Goal: Task Accomplishment & Management: Use online tool/utility

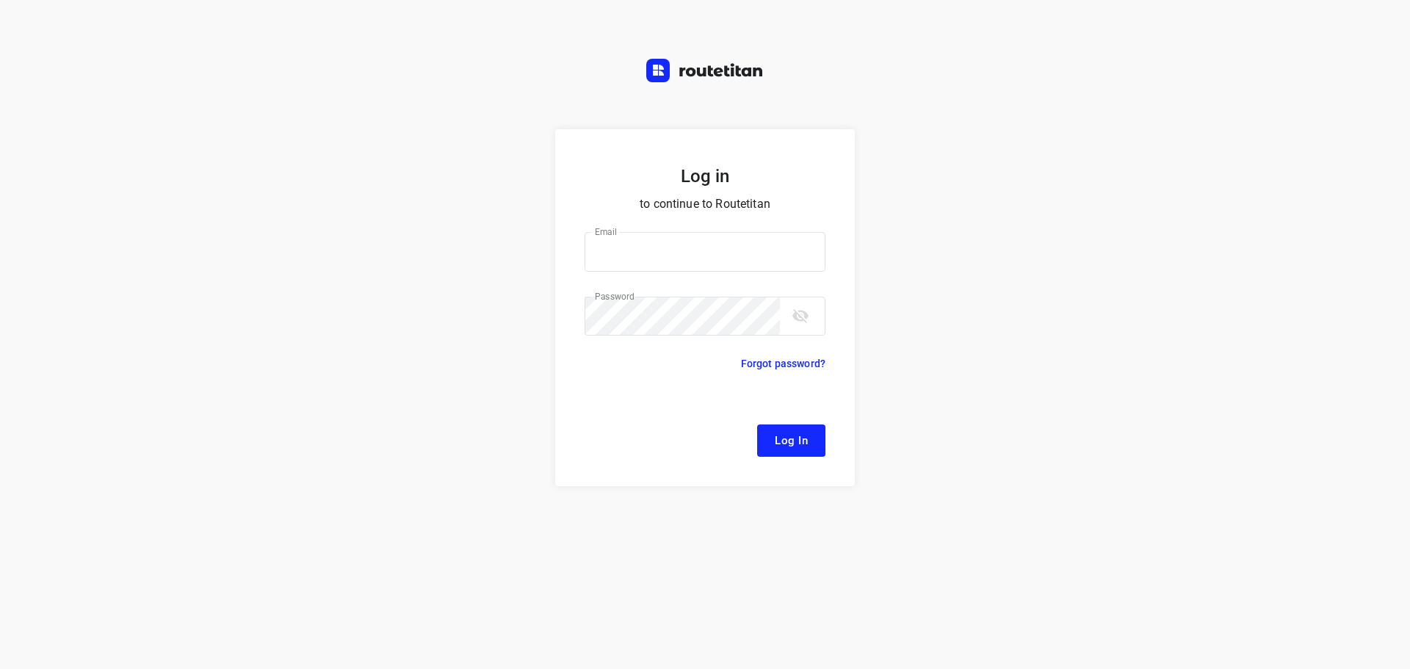
type input "[EMAIL_ADDRESS][DOMAIN_NAME]"
click at [774, 432] on button "Log In" at bounding box center [791, 441] width 68 height 32
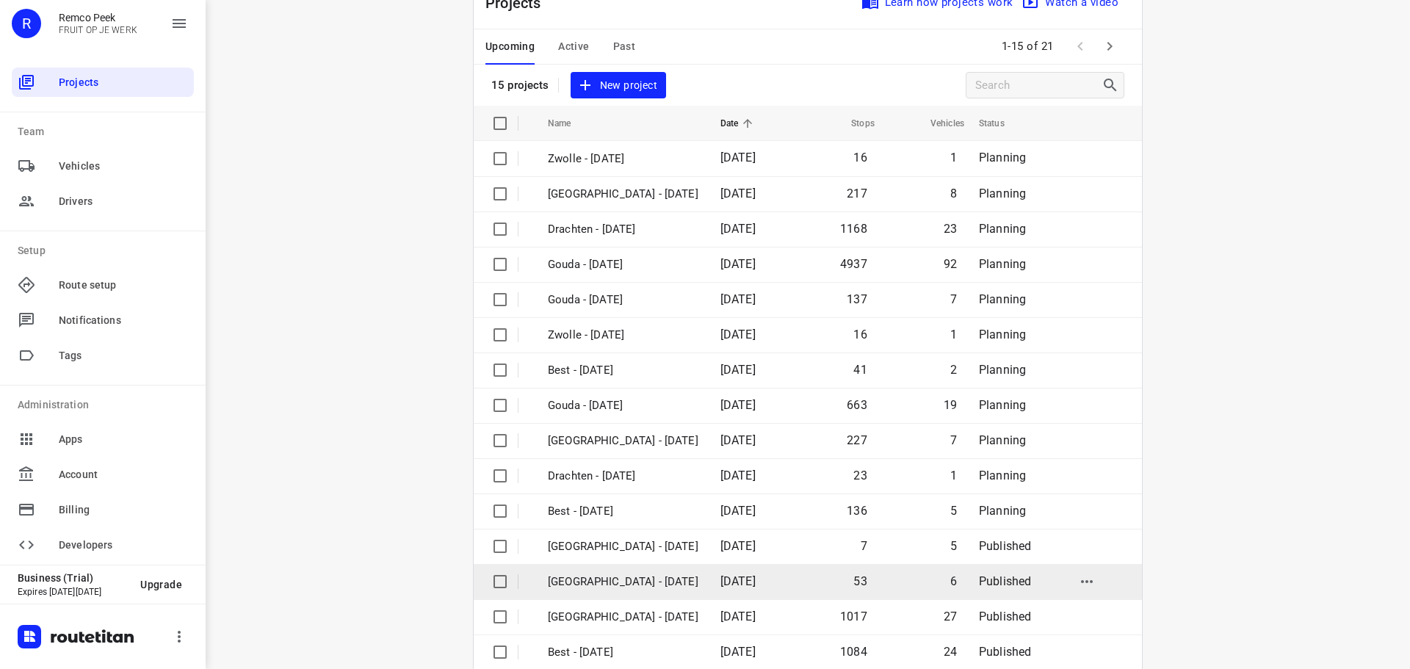
scroll to position [73, 0]
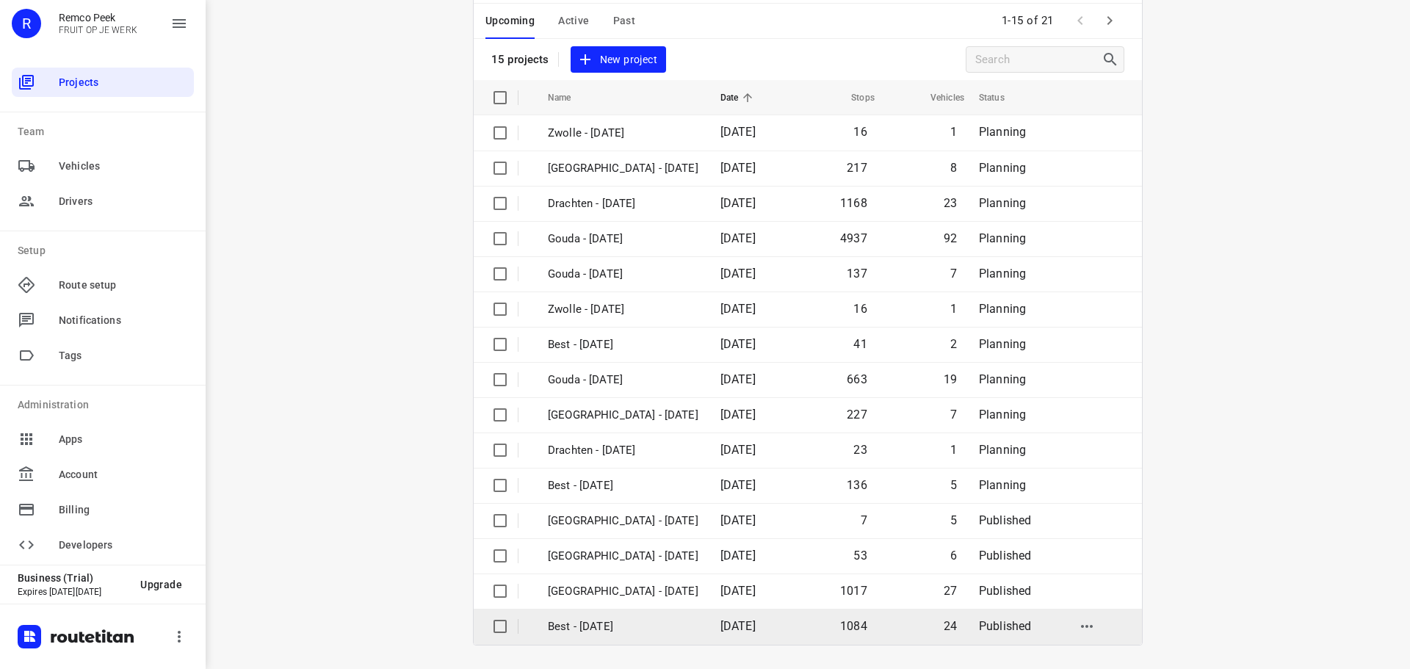
click at [606, 619] on p "Best - [DATE]" at bounding box center [623, 627] width 151 height 17
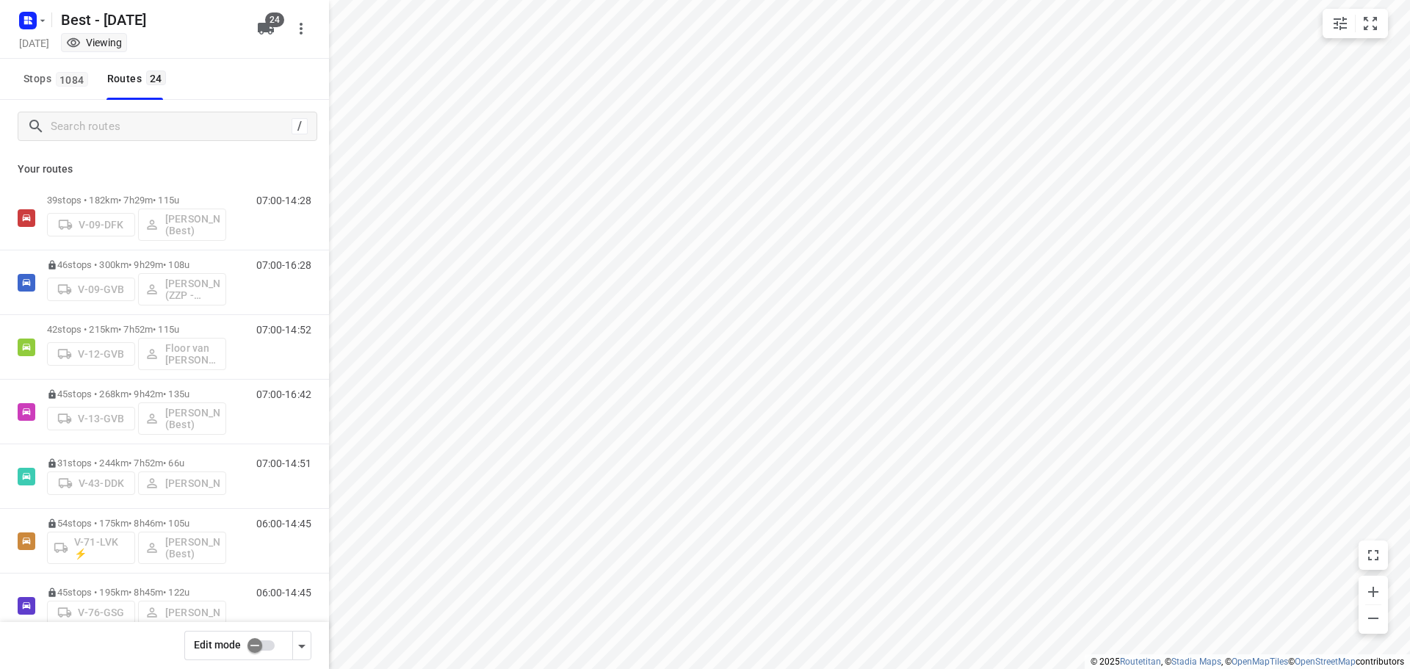
type input "distance"
checkbox input "true"
click at [187, 117] on input "Search routes" at bounding box center [183, 126] width 264 height 23
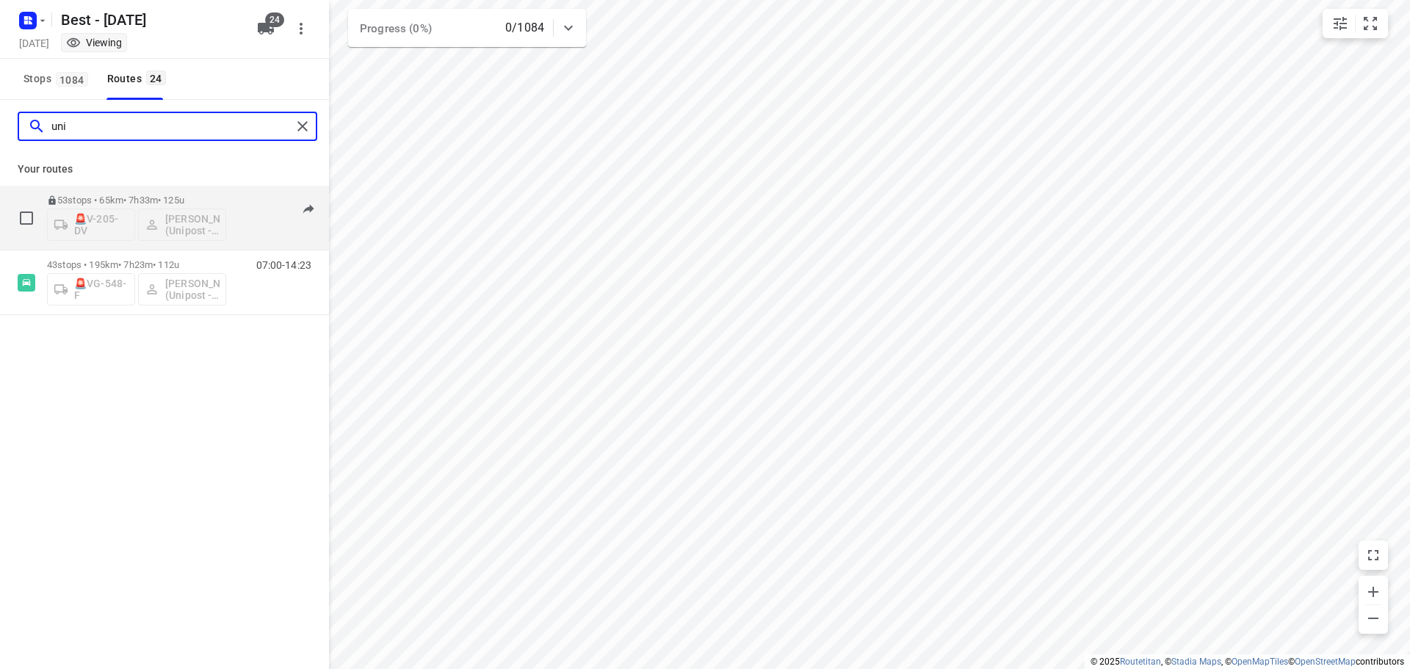
type input "uni"
click at [254, 236] on div "07:00-14:32" at bounding box center [274, 222] width 73 height 54
click at [126, 190] on div "53 stops • 65km • 7h33m • 125u 🚨V-205-DV Bilal Alzeadi (Unipost - Best - ZZP)" at bounding box center [136, 217] width 179 height 61
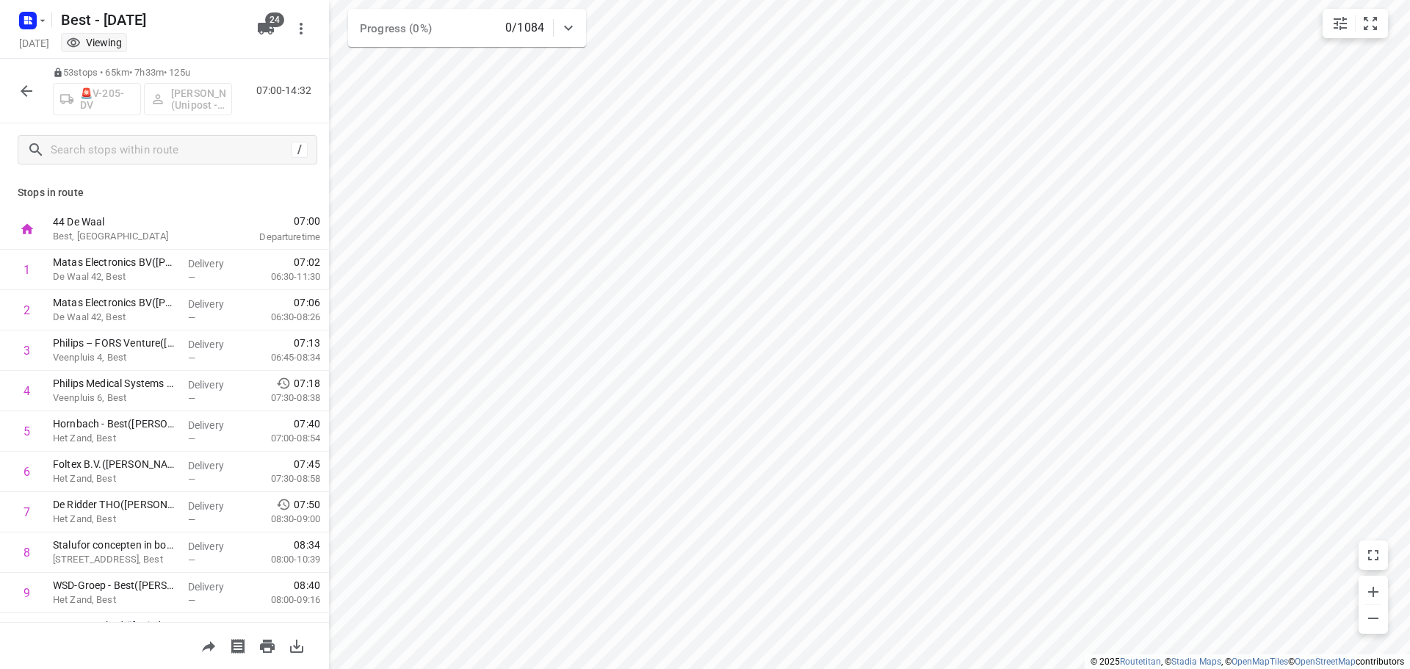
click at [21, 91] on icon "button" at bounding box center [27, 91] width 18 height 18
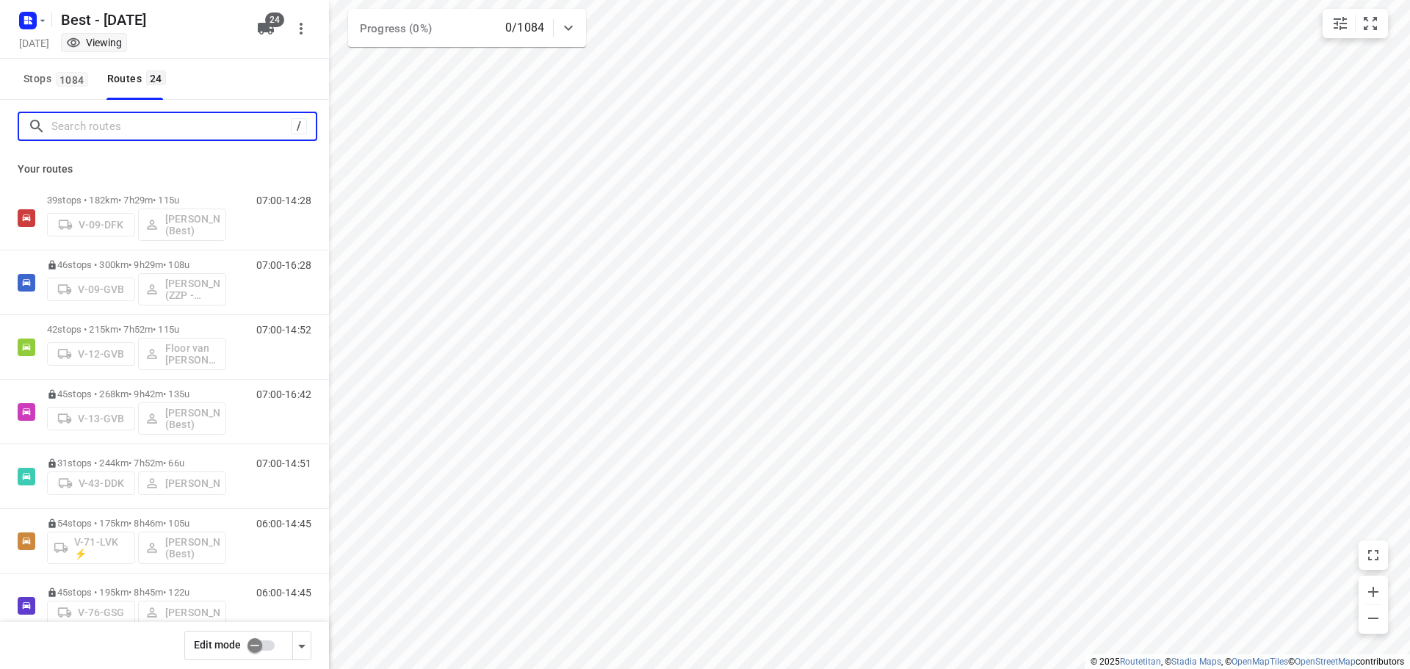
click at [231, 131] on input "Search routes" at bounding box center [170, 126] width 239 height 23
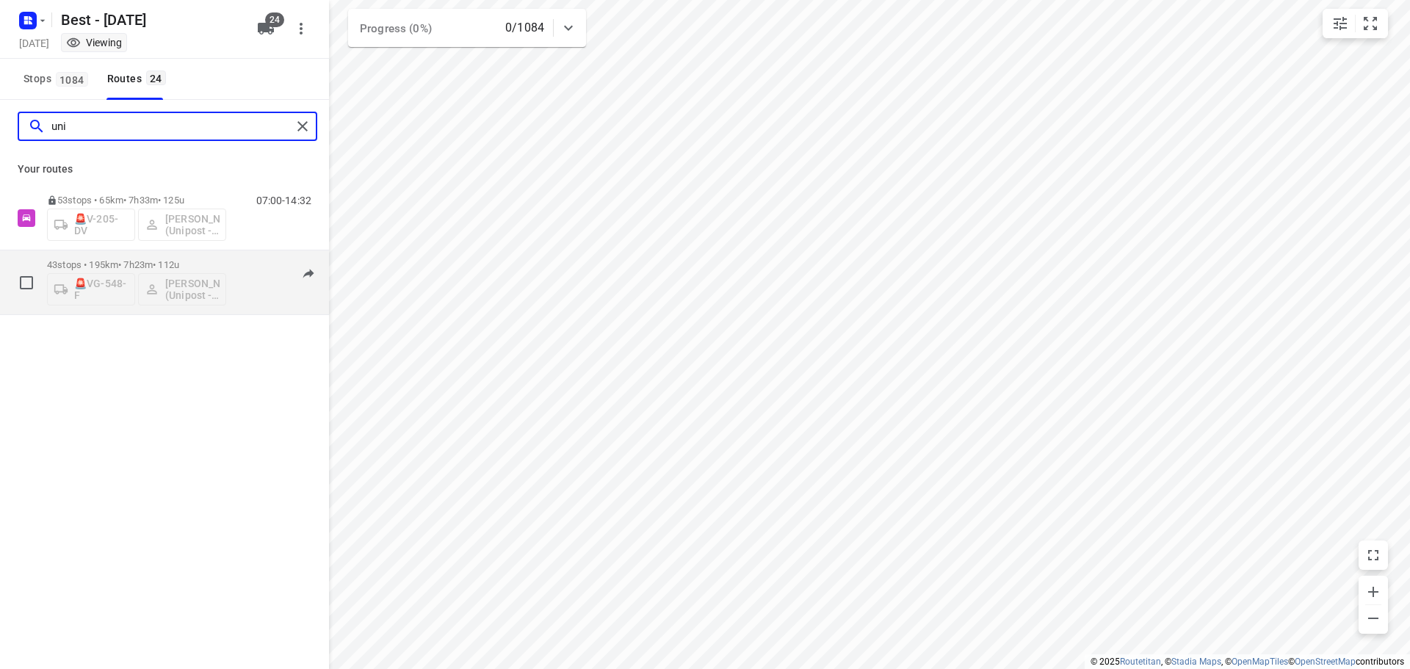
type input "uni"
click at [264, 314] on div "43 stops • 195km • 7h23m • 112u 🚨VG-548-F [PERSON_NAME] (Unipost - Best - ZZP) …" at bounding box center [164, 283] width 329 height 65
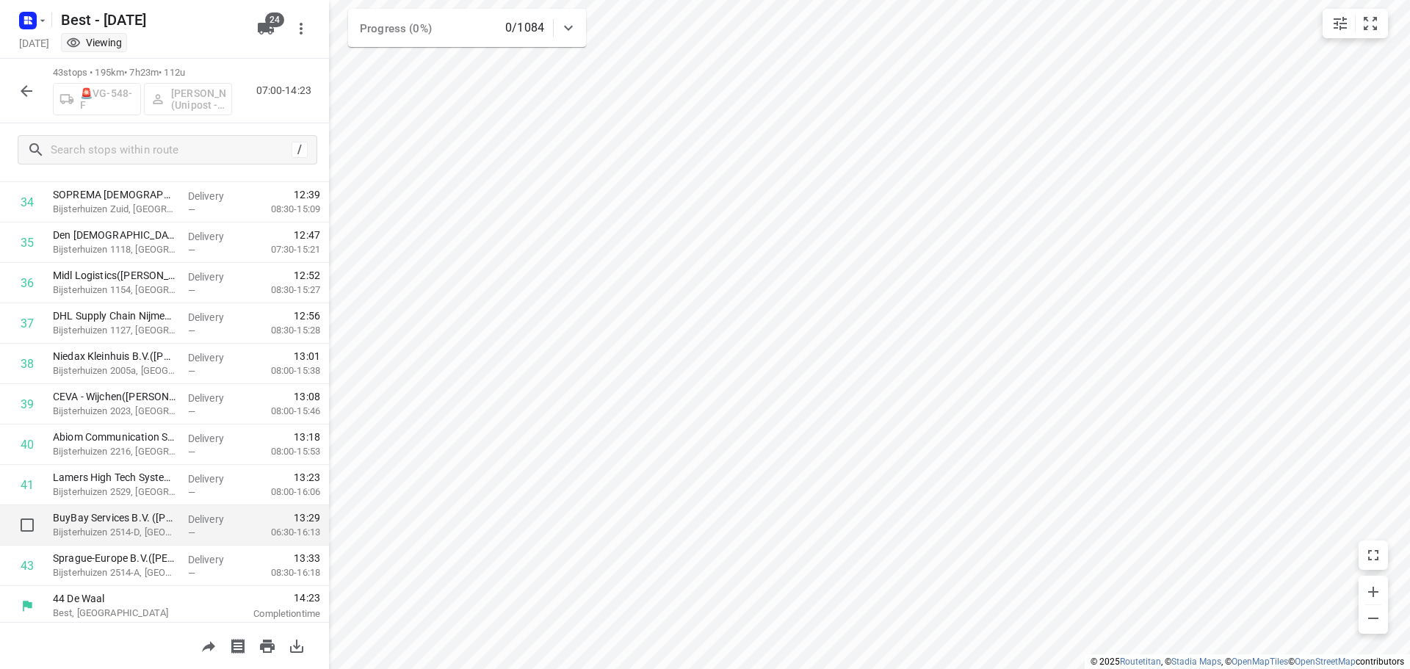
scroll to position [1405, 0]
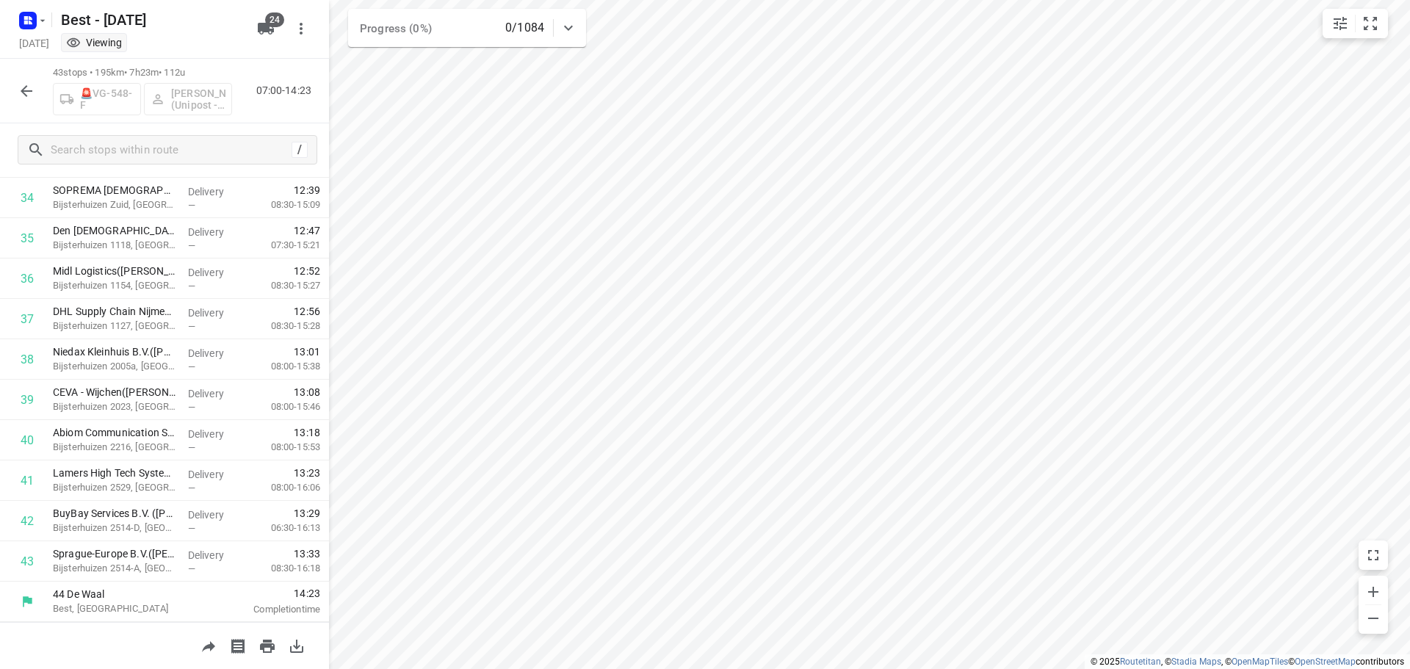
click at [24, 108] on div "43 stops • 195km • 7h23m • 112u 🚨VG-548-F [PERSON_NAME] (Unipost - Best - ZZP) …" at bounding box center [164, 91] width 329 height 65
click at [18, 98] on icon "button" at bounding box center [27, 91] width 18 height 18
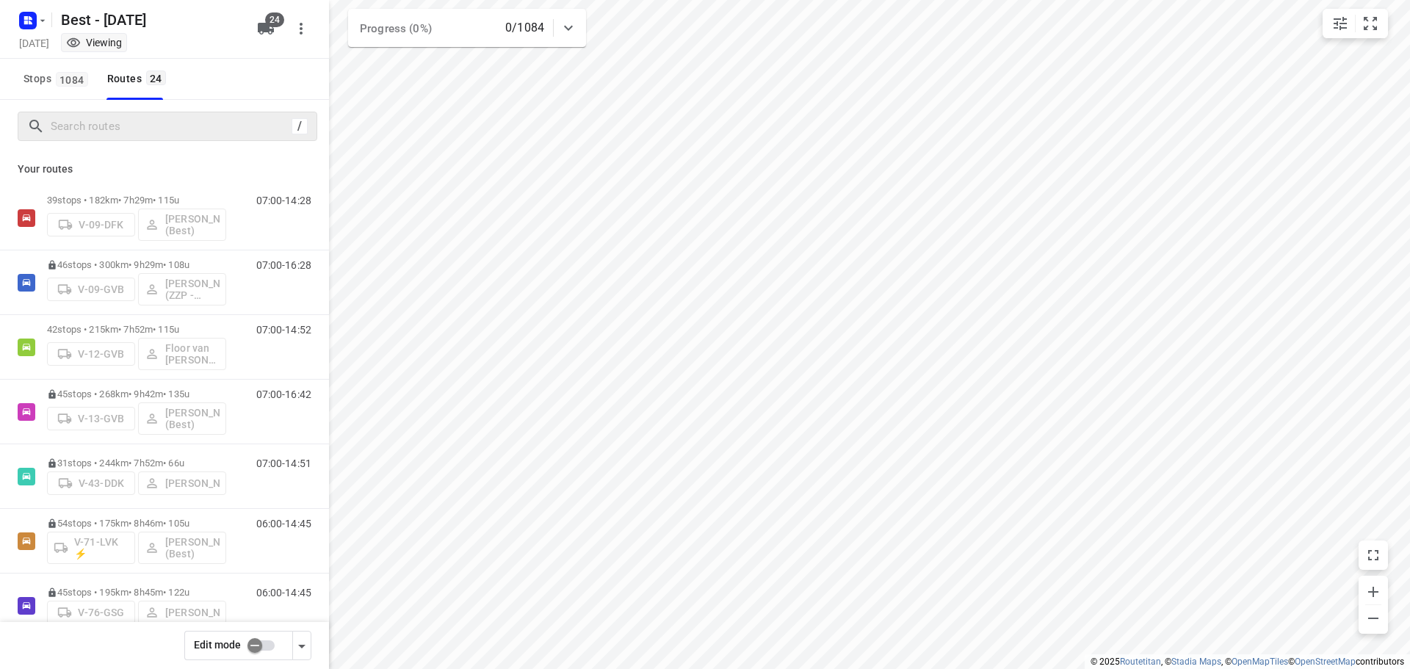
click at [147, 140] on div "/" at bounding box center [168, 126] width 300 height 29
click at [162, 112] on div "/" at bounding box center [168, 126] width 300 height 29
click at [201, 115] on input "Search routes" at bounding box center [183, 126] width 264 height 23
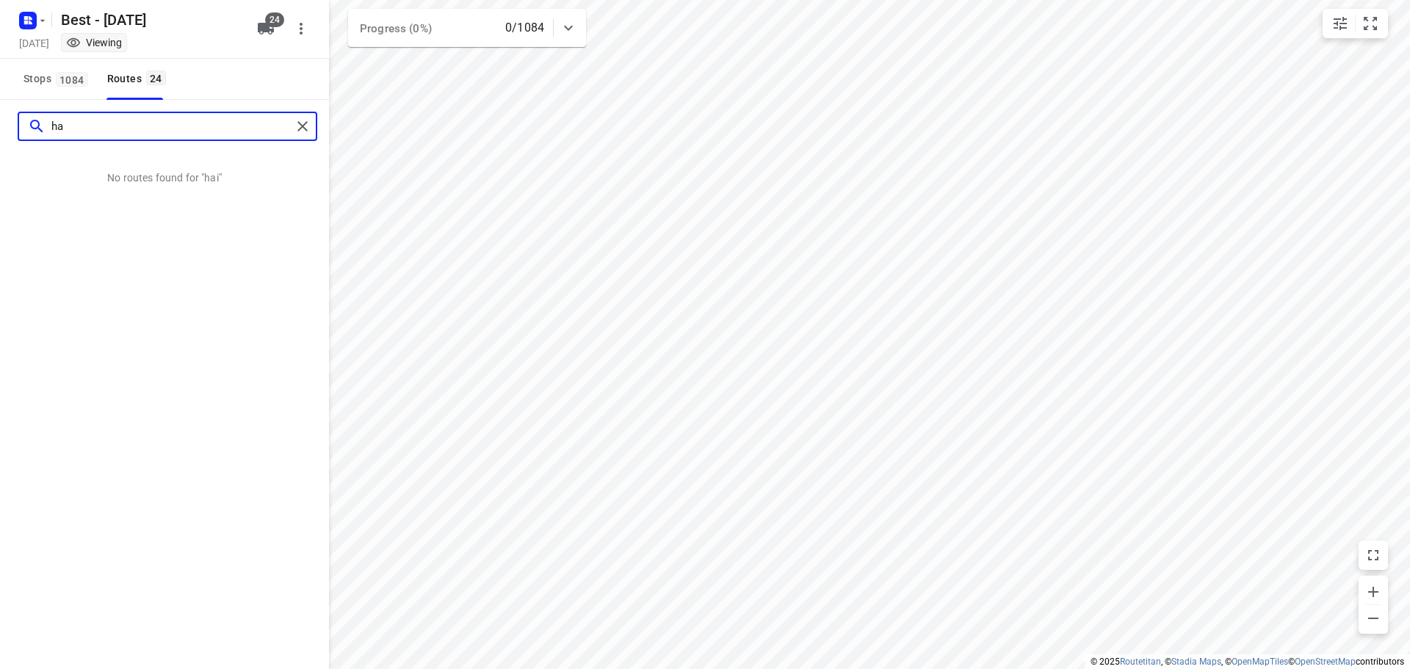
type input "h"
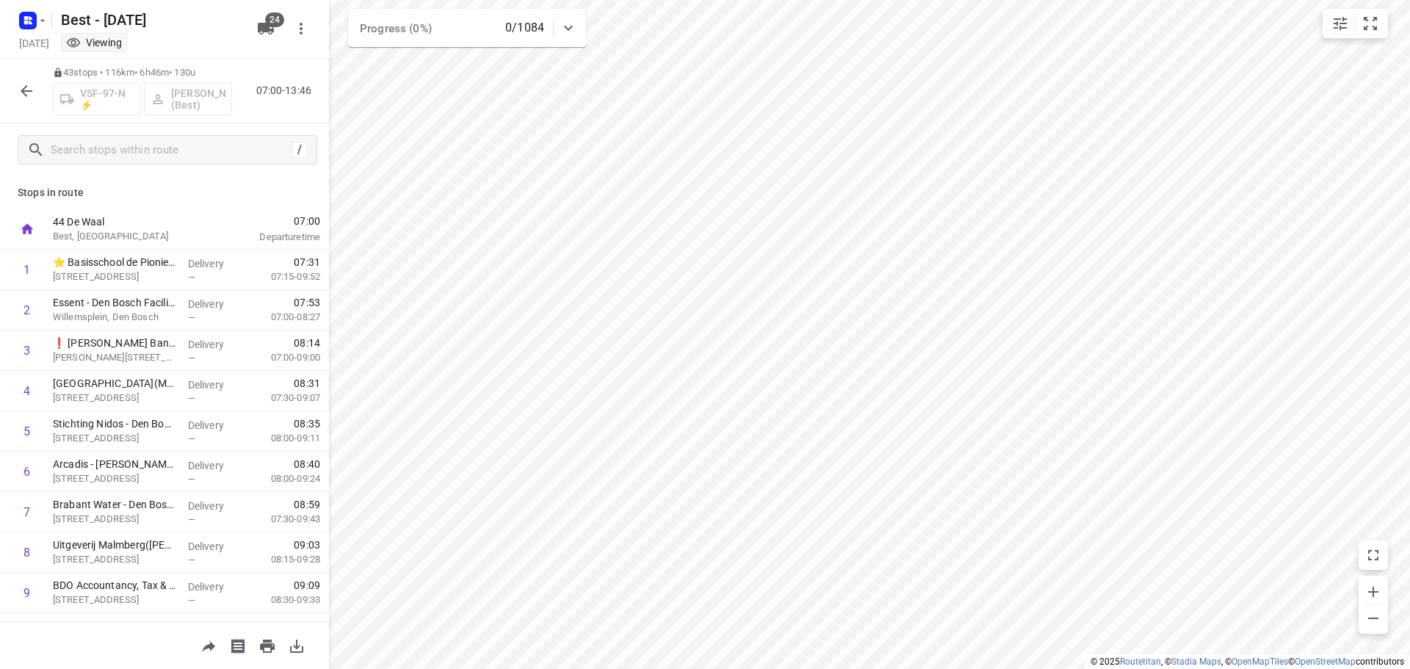
click at [24, 98] on icon "button" at bounding box center [27, 91] width 18 height 18
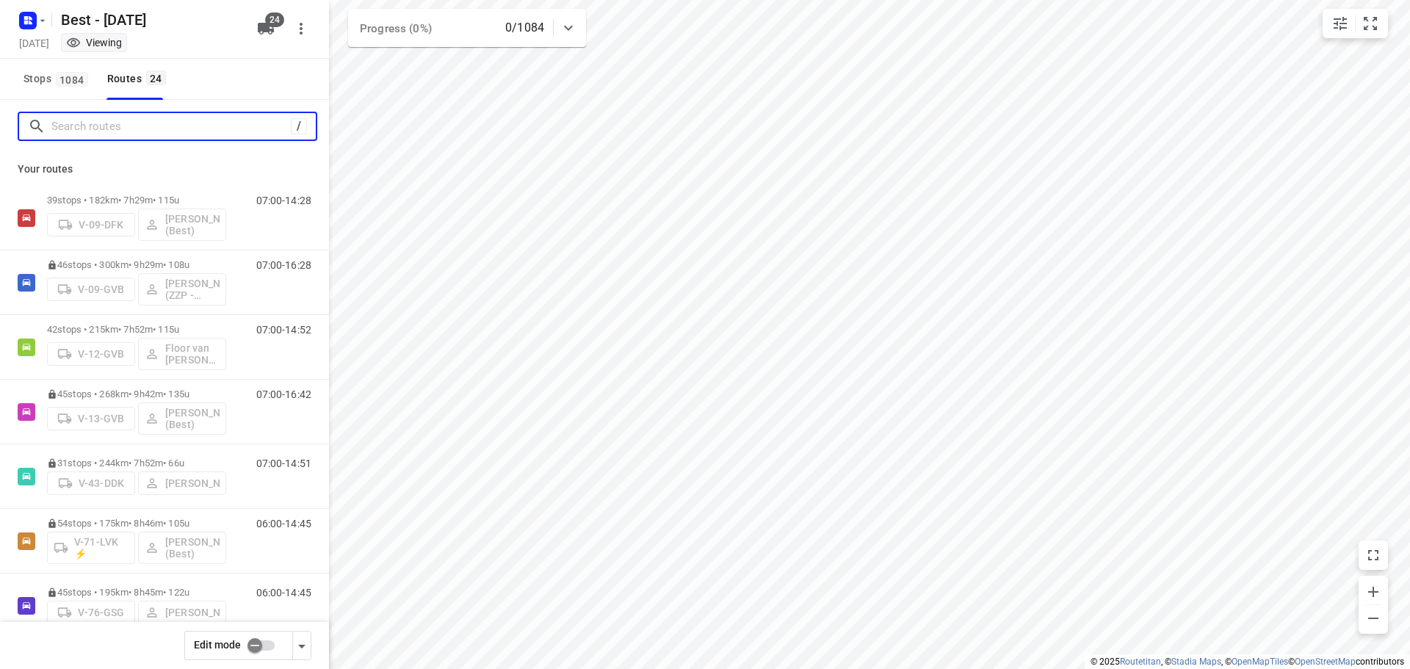
click at [99, 134] on input "Search routes" at bounding box center [170, 126] width 239 height 23
click at [45, 68] on button "Stops 1084" at bounding box center [55, 79] width 75 height 41
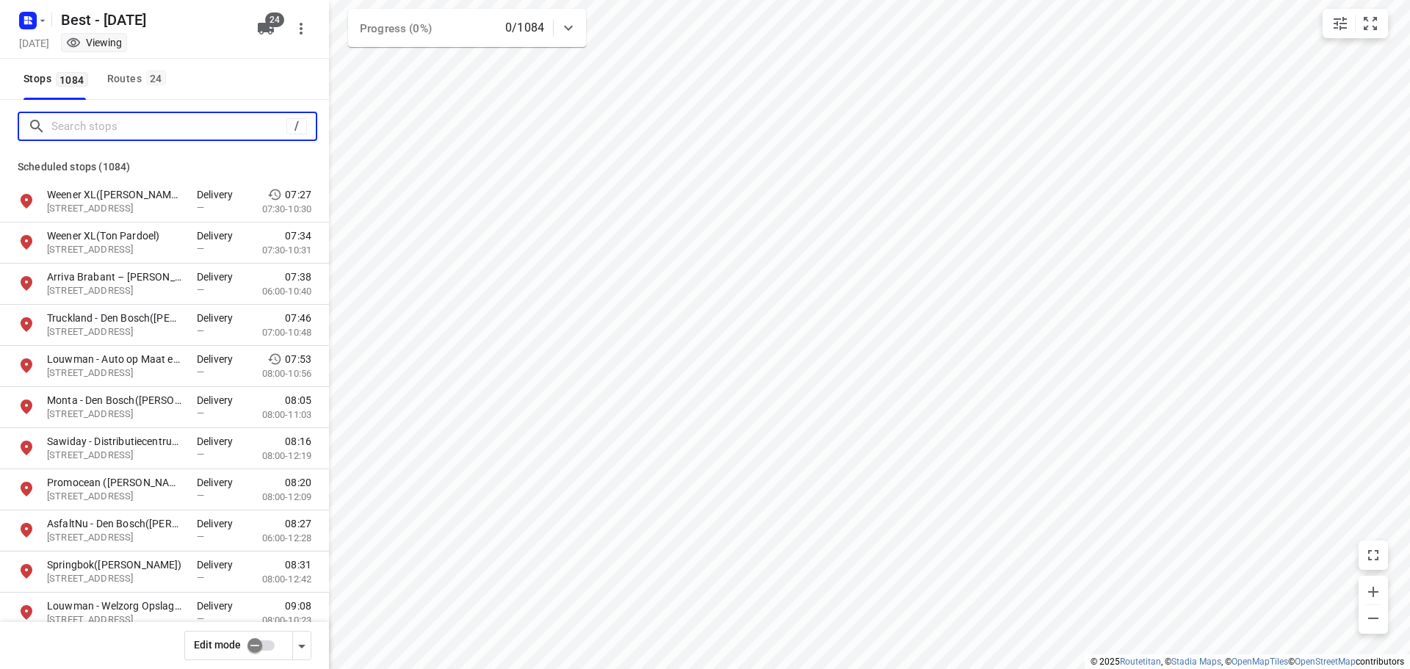
click at [107, 131] on input "Search stops" at bounding box center [168, 126] width 235 height 23
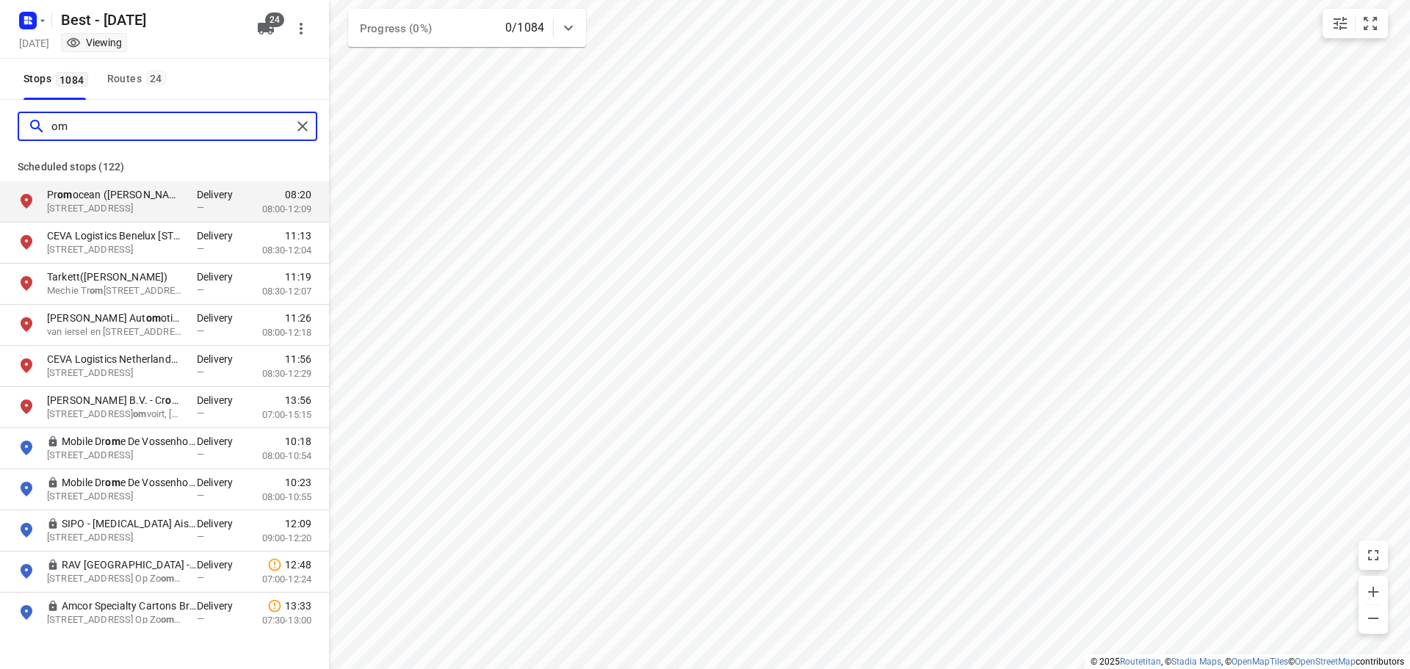
type input "omo"
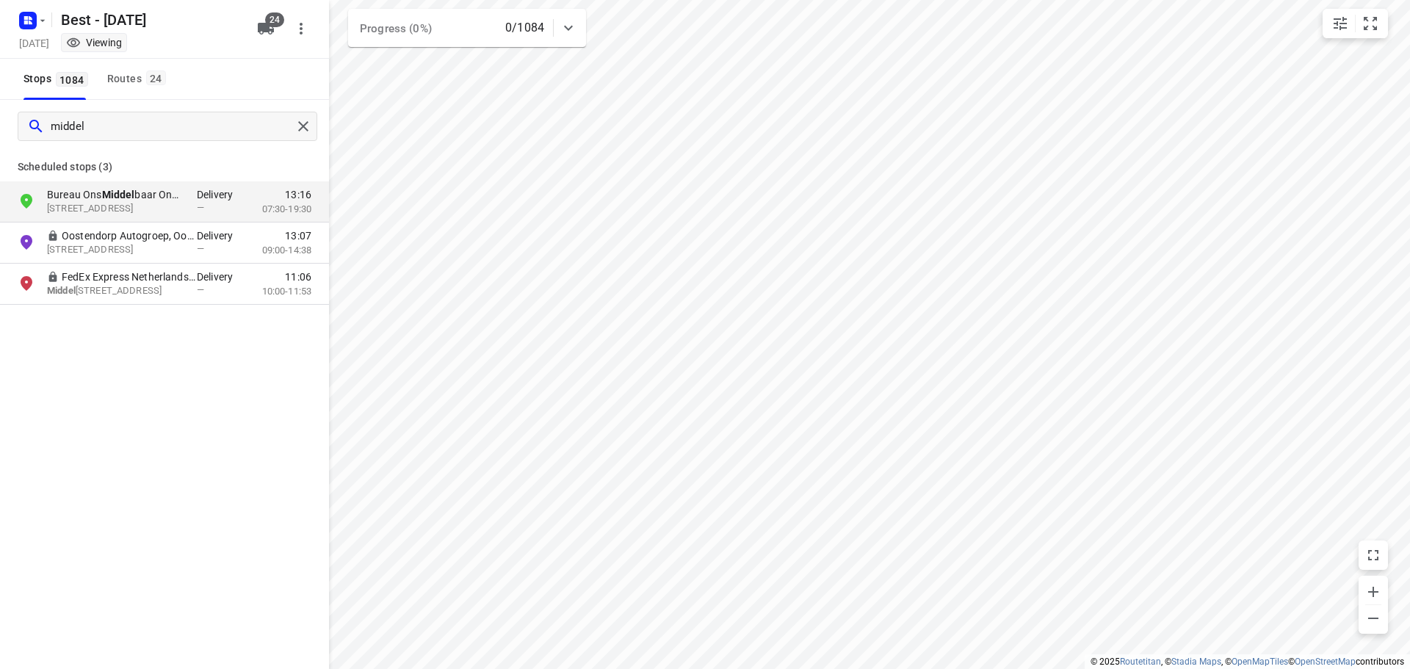
click at [203, 481] on div "middel Scheduled stops ( 3 ) Bureau Ons Middel baar Onderwijs - [GEOGRAPHIC_DAT…" at bounding box center [164, 434] width 329 height 669
drag, startPoint x: 114, startPoint y: 122, endPoint x: -83, endPoint y: 106, distance: 197.5
click at [0, 106] on html "i © 2025 Routetitan , © Stadia Maps , © OpenMapTiles © OpenStreetMap contributo…" at bounding box center [705, 334] width 1410 height 669
type input "om"
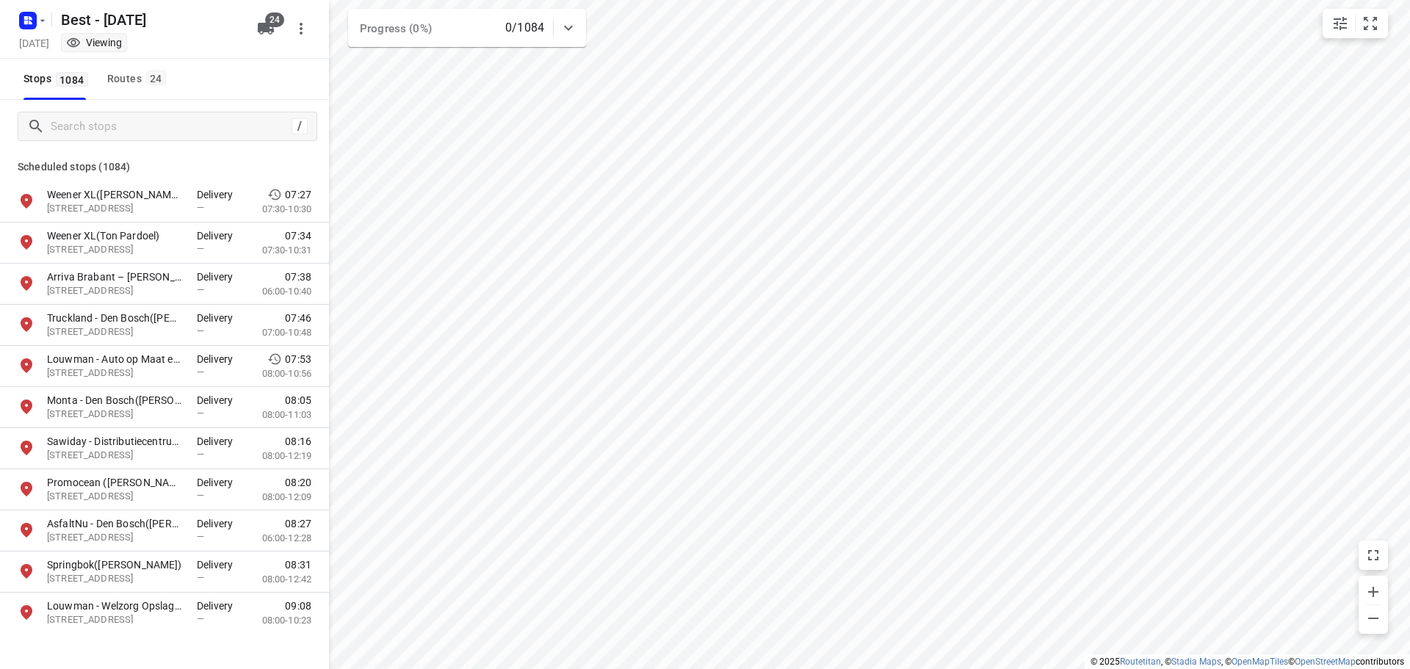
click at [131, 106] on div "/" at bounding box center [164, 126] width 329 height 53
click at [135, 68] on button "Routes 24" at bounding box center [135, 79] width 69 height 41
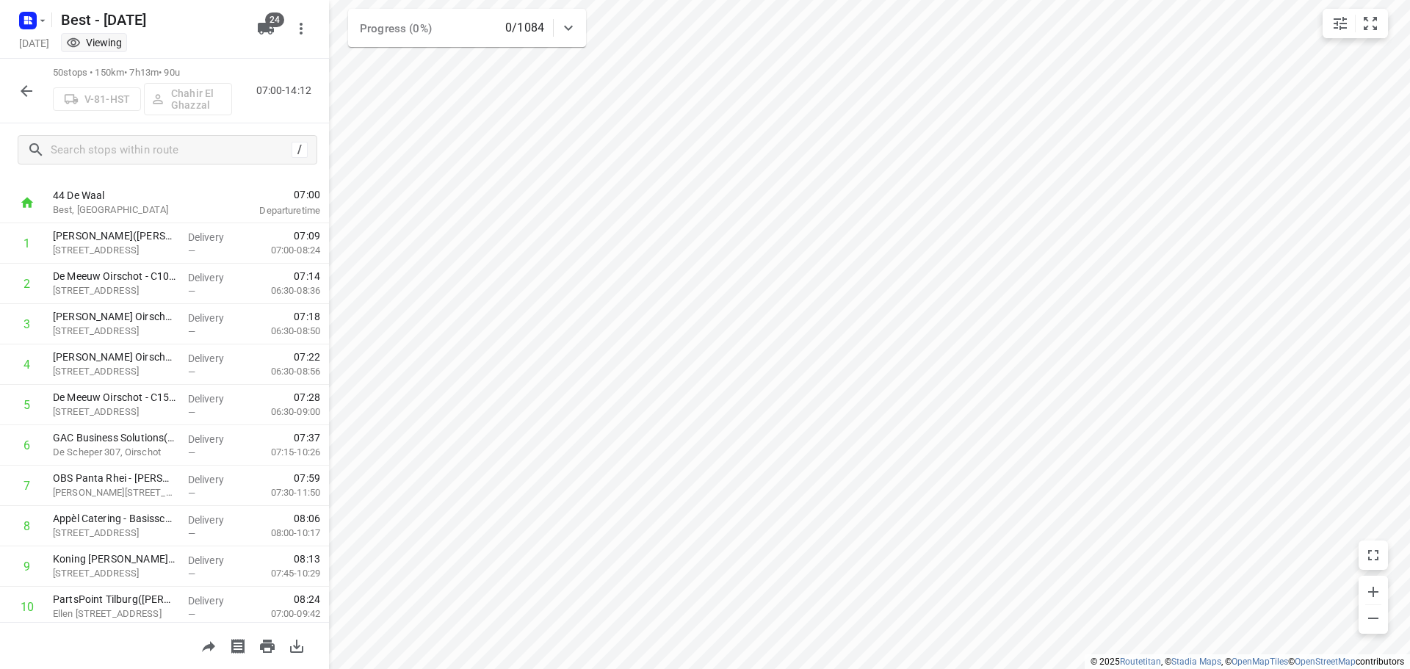
scroll to position [0, 0]
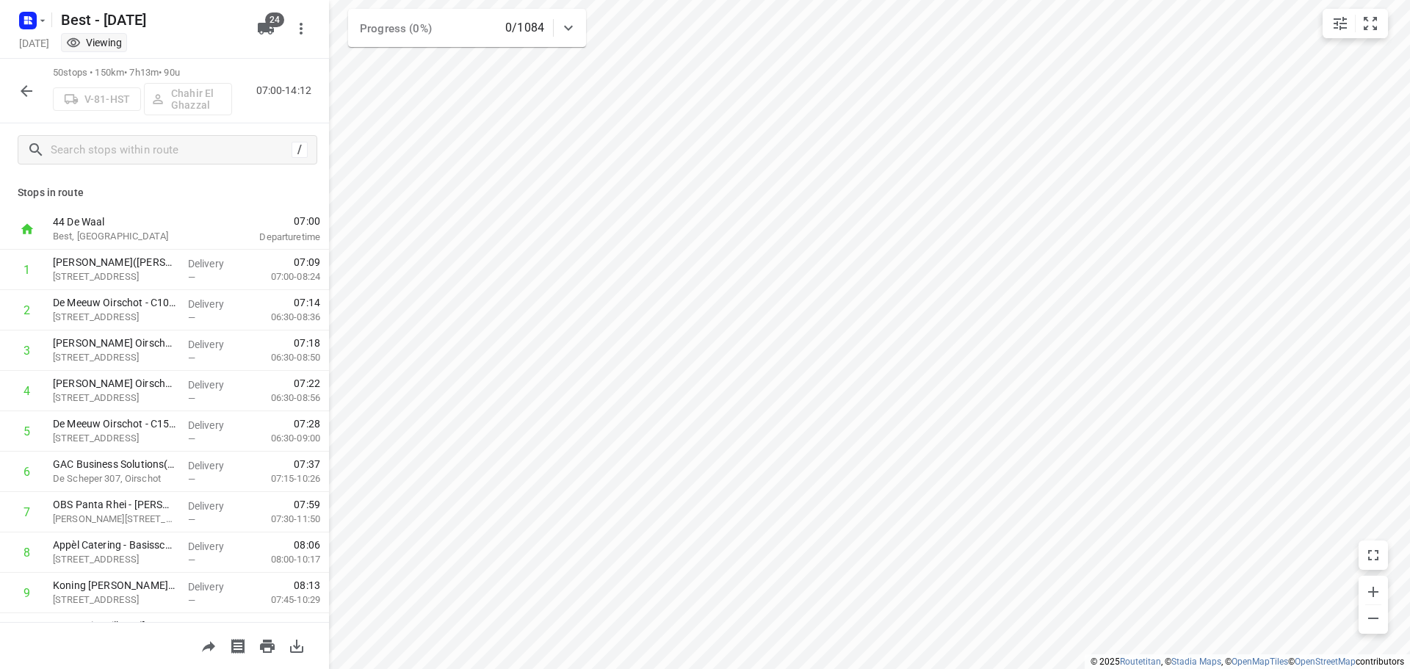
click at [37, 100] on button "button" at bounding box center [26, 90] width 29 height 29
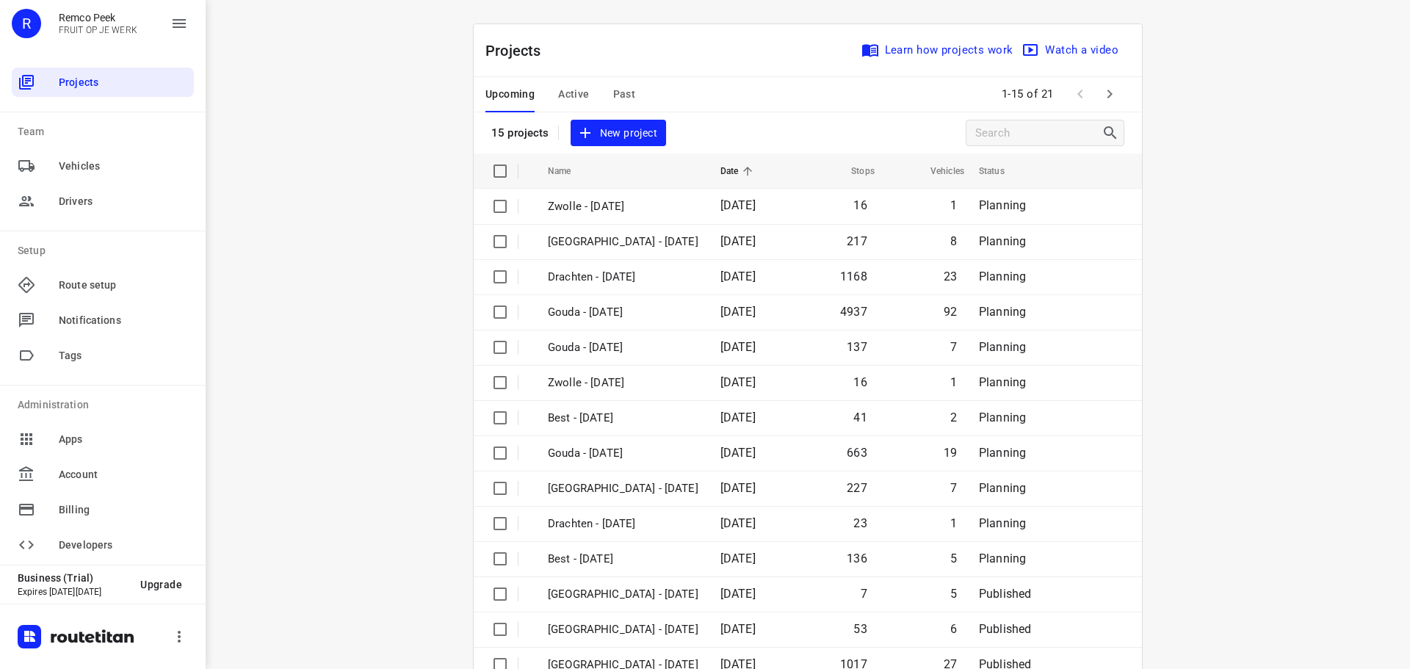
click at [566, 95] on span "Active" at bounding box center [573, 94] width 31 height 18
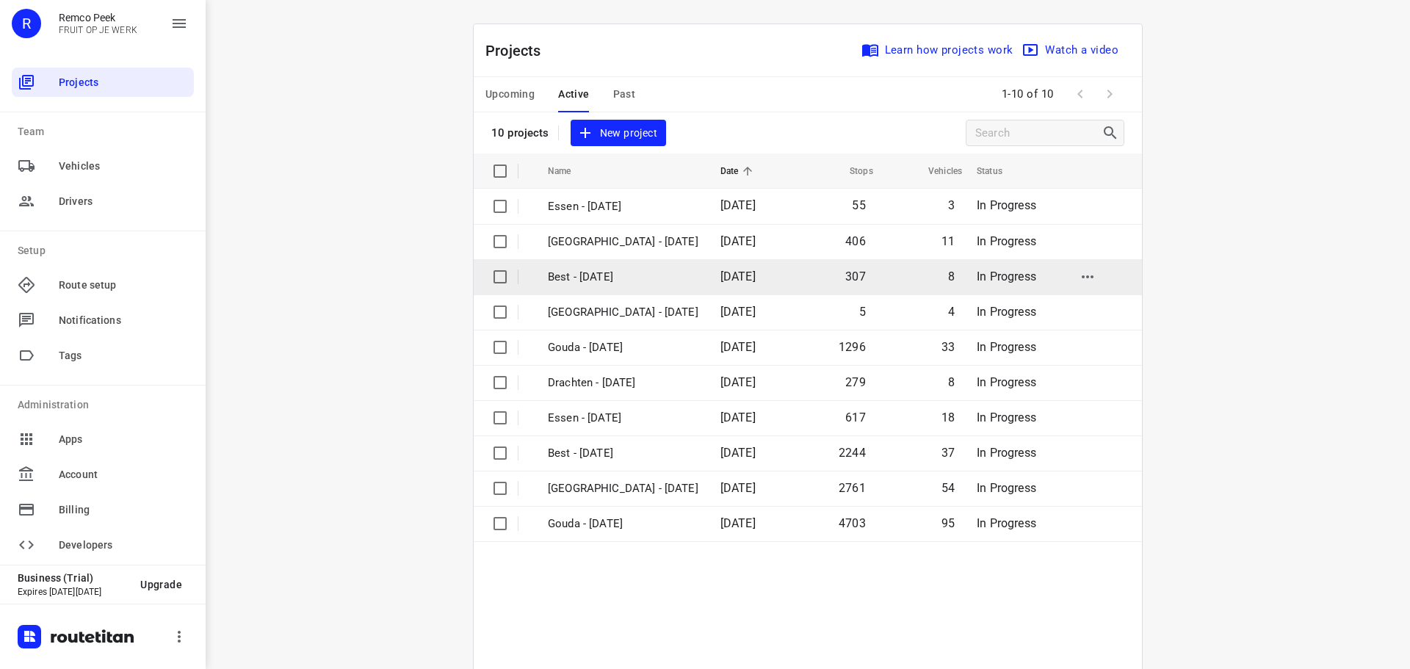
click at [600, 280] on p "Best - [DATE]" at bounding box center [623, 277] width 151 height 17
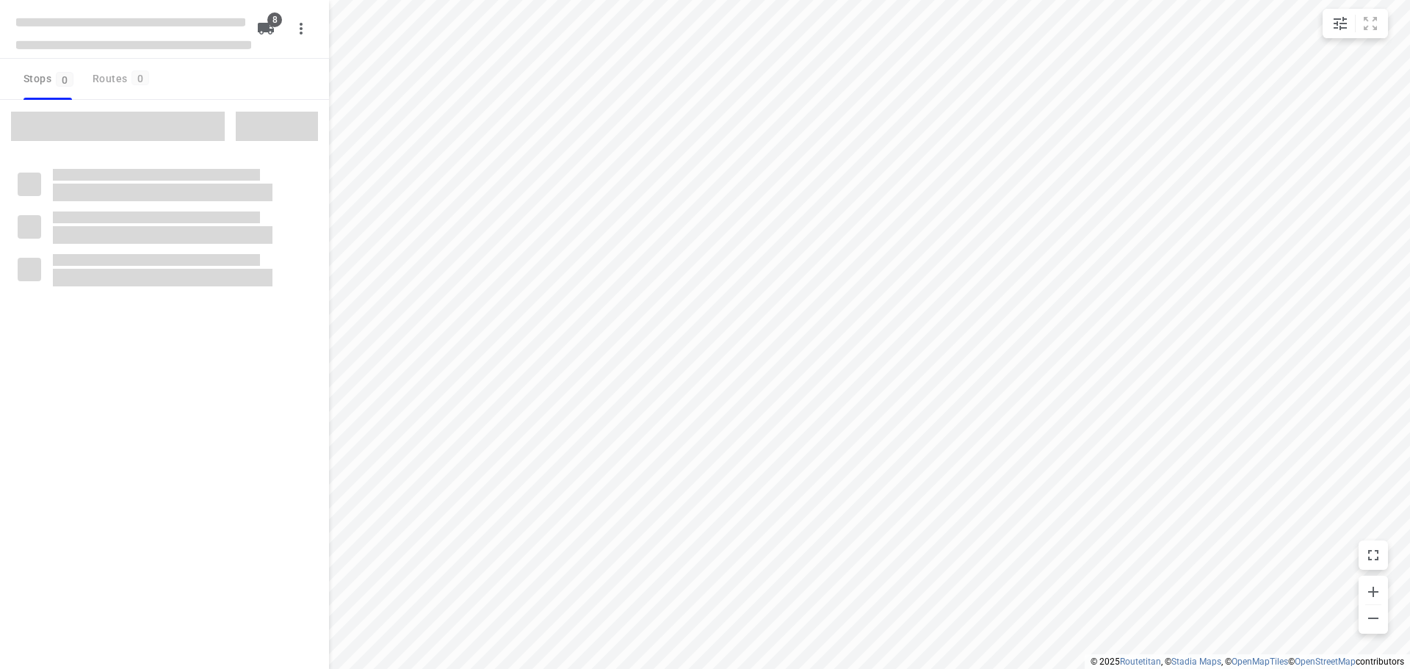
type input "distance"
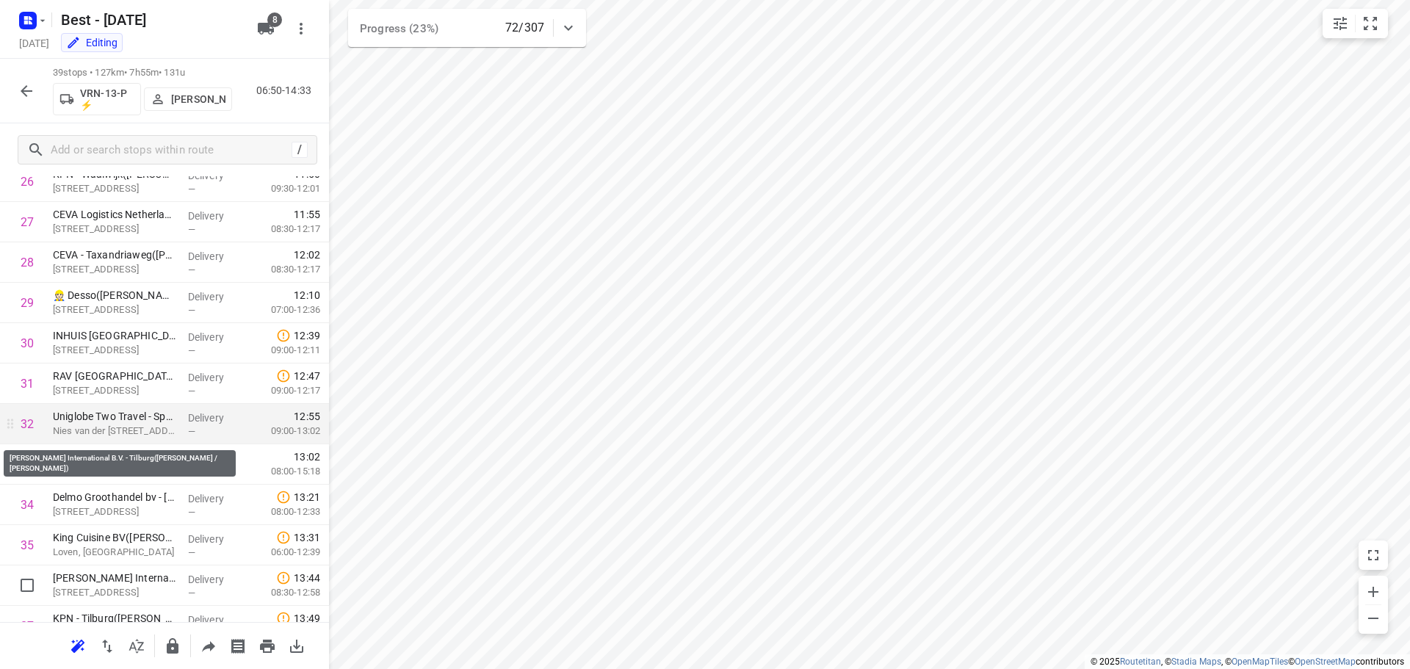
scroll to position [1244, 0]
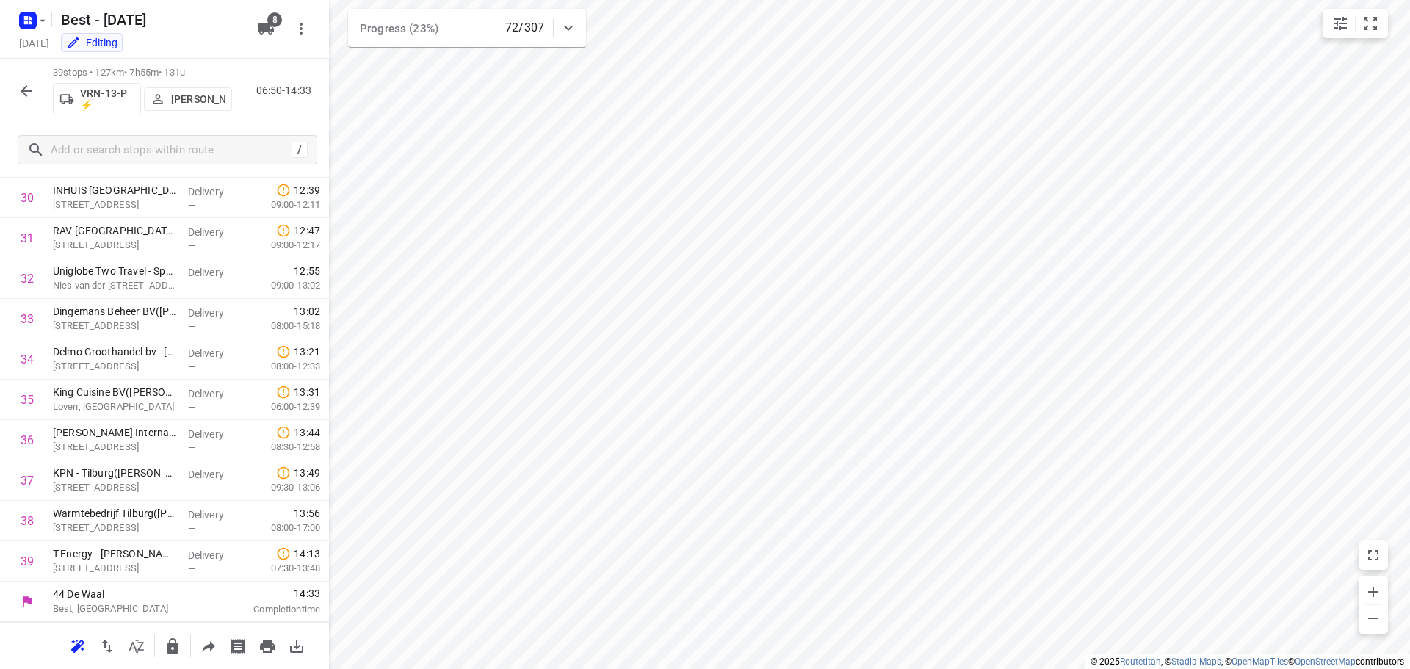
click at [32, 96] on icon "button" at bounding box center [27, 91] width 18 height 18
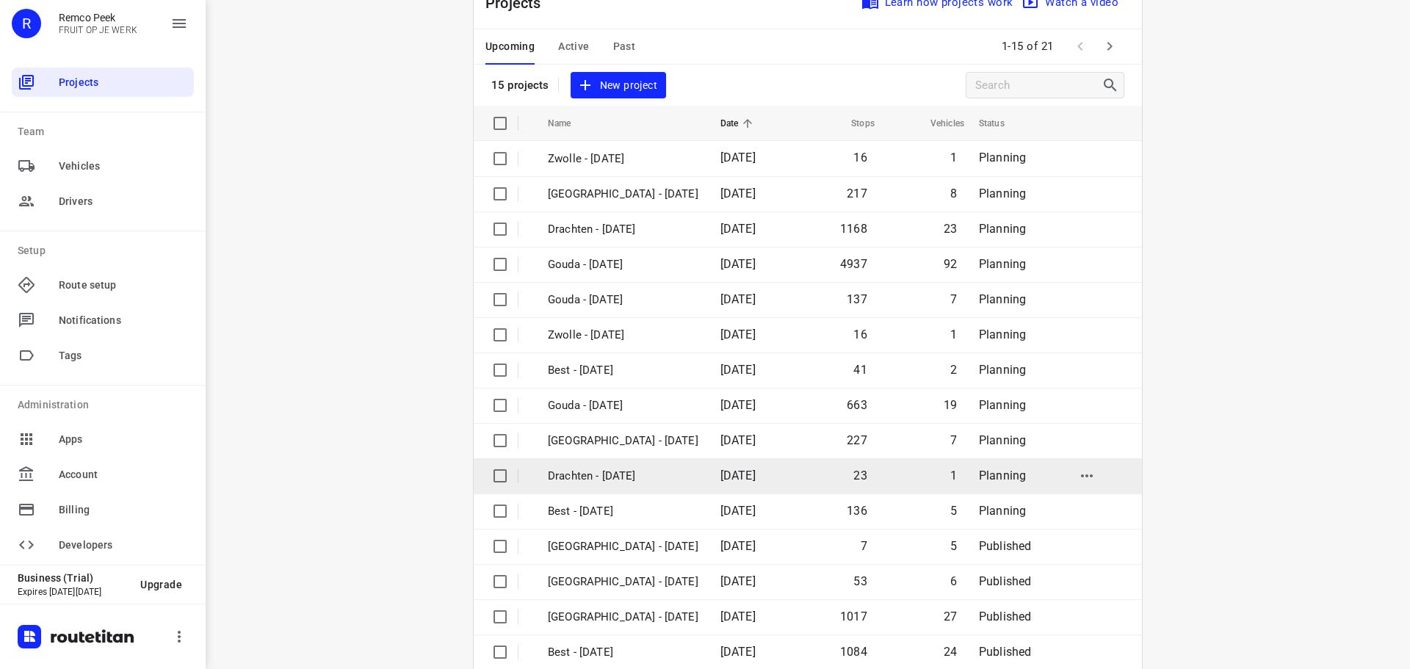
scroll to position [73, 0]
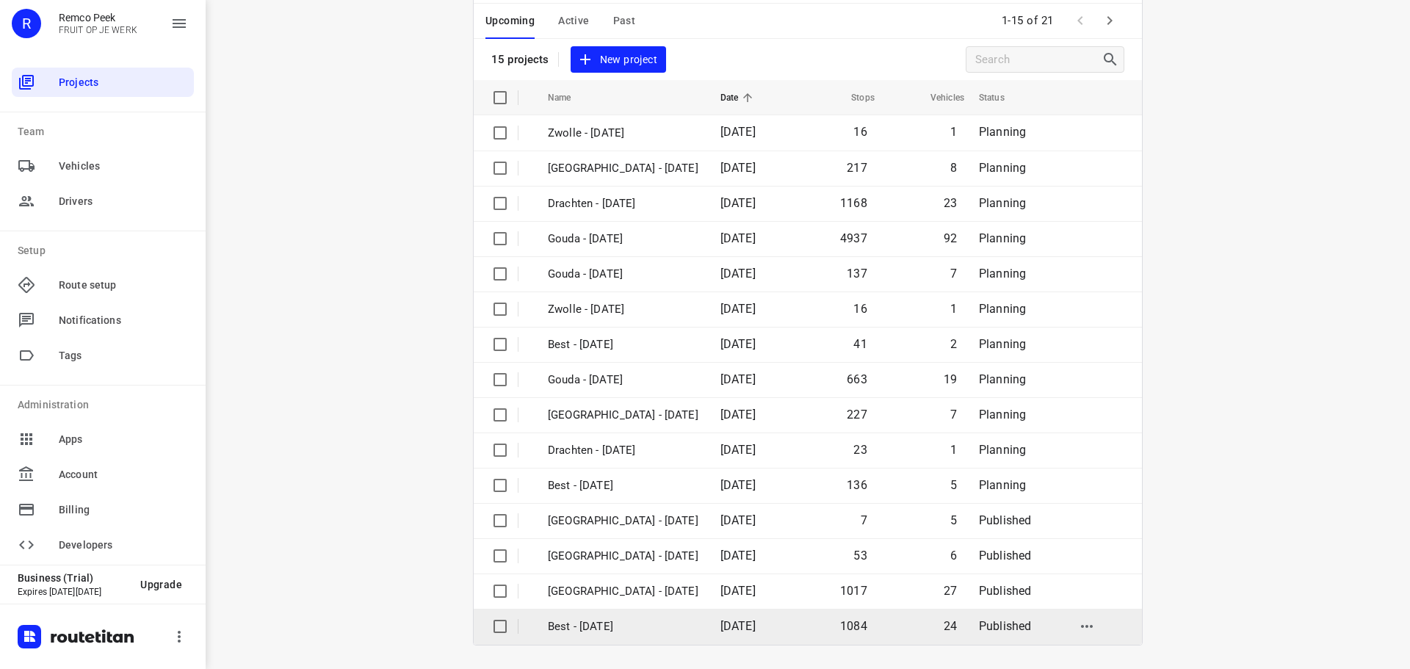
click at [608, 640] on td "Best - [DATE]" at bounding box center [621, 626] width 176 height 35
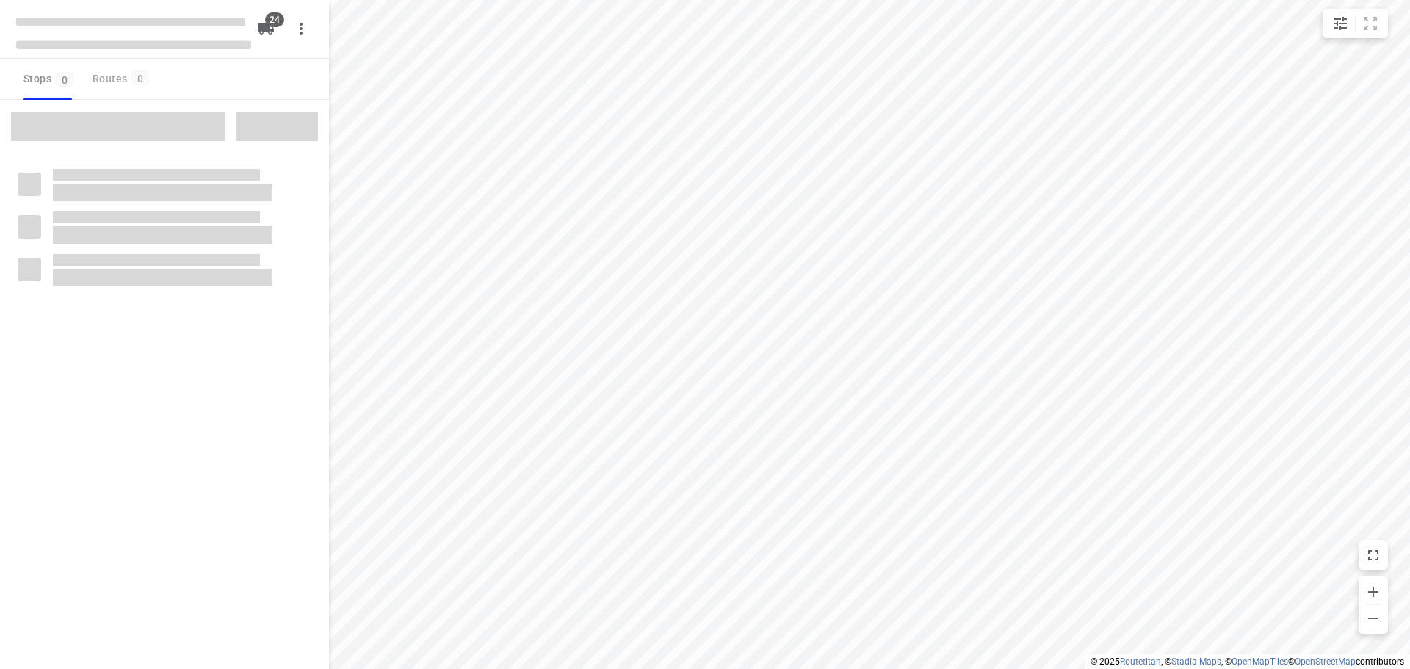
type input "distance"
checkbox input "true"
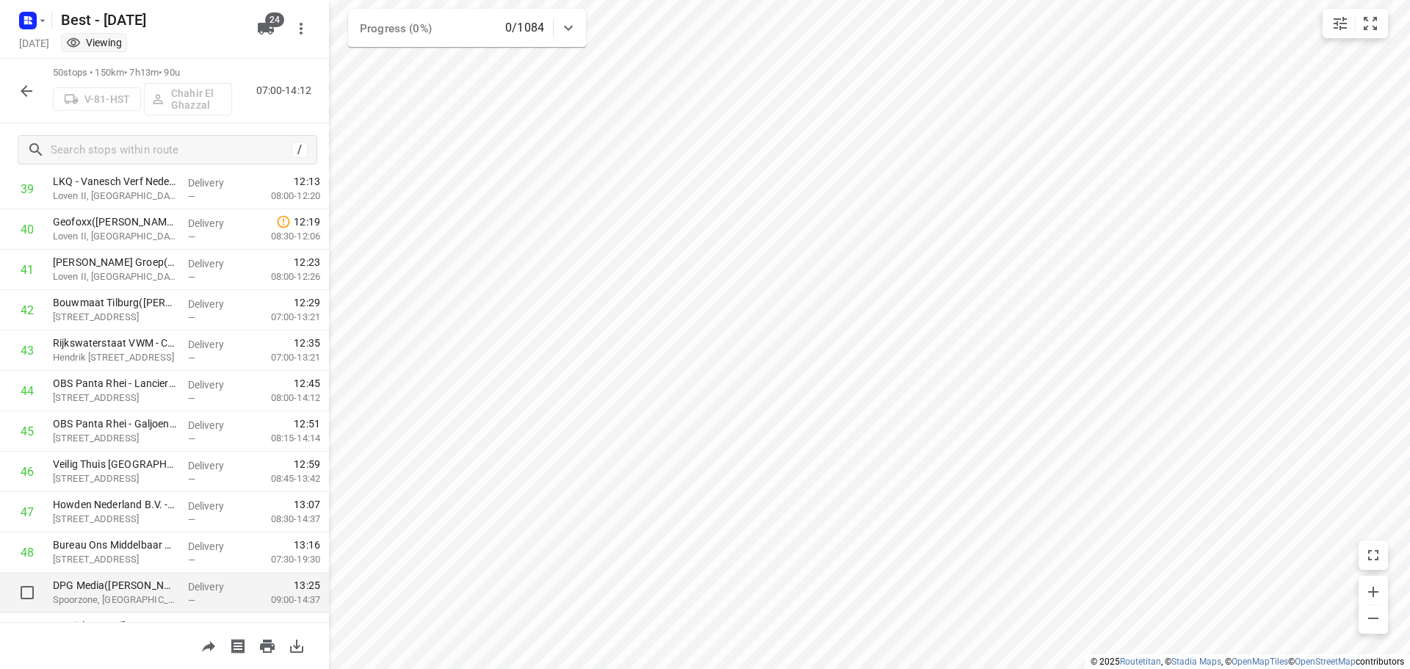
scroll to position [1688, 0]
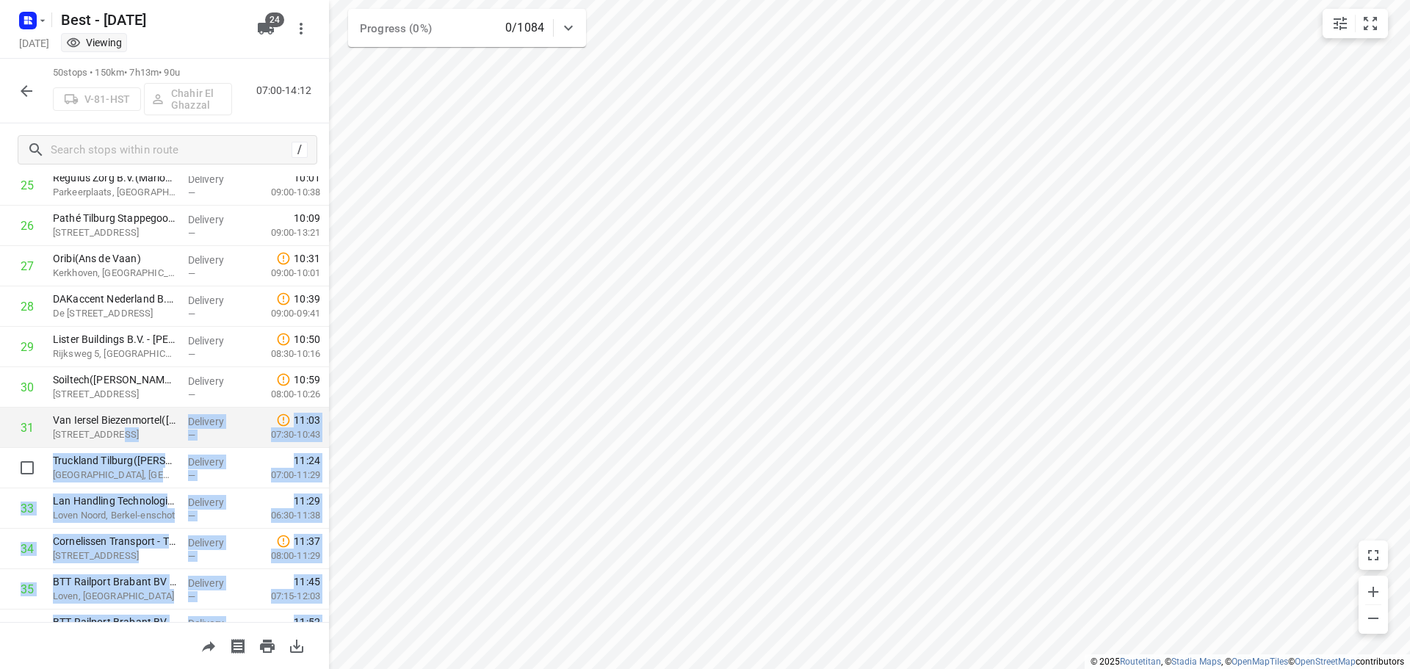
drag, startPoint x: 112, startPoint y: 482, endPoint x: 116, endPoint y: 429, distance: 53.1
click at [116, 429] on div "44 De Waal Best, [GEOGRAPHIC_DATA] 07:00 Departure time 1 [PERSON_NAME]([PERSON…" at bounding box center [164, 205] width 329 height 2101
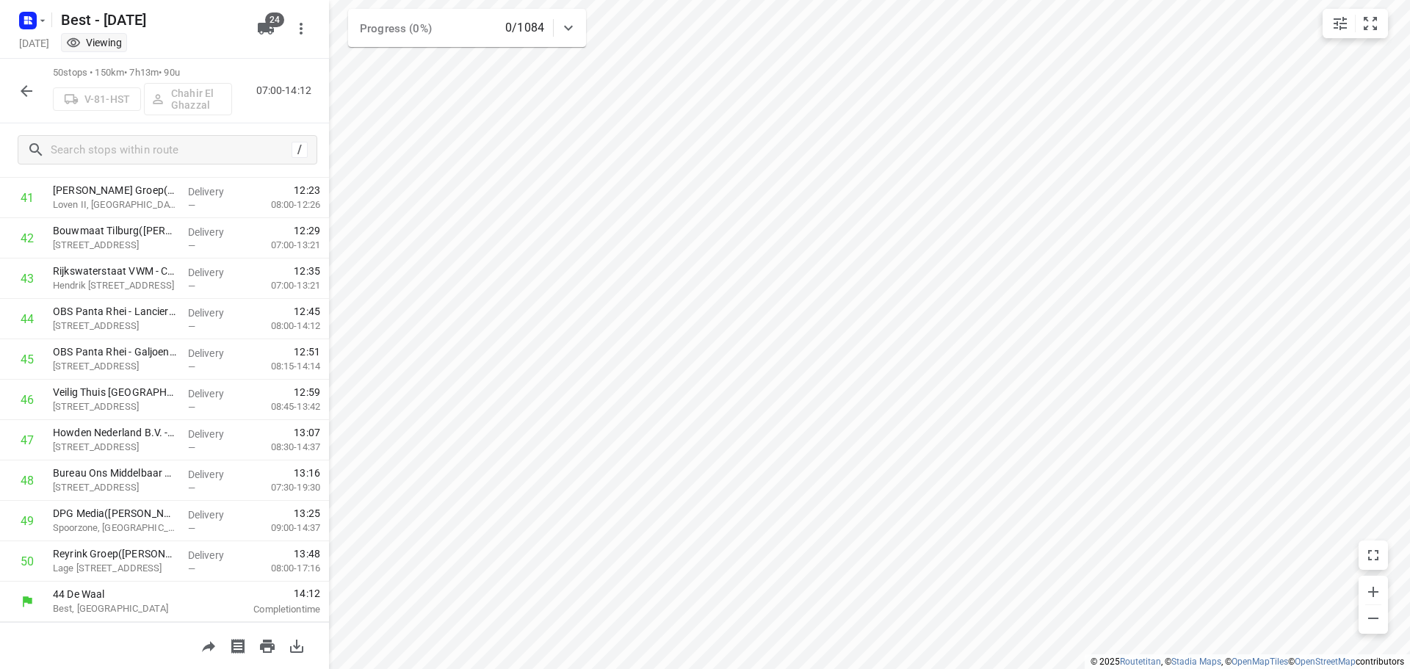
click at [11, 88] on div "50 stops • 150km • 7h13m • 90u V-81-HST Chahir El Ghazzal 07:00-14:12" at bounding box center [164, 91] width 329 height 65
click at [15, 90] on button "button" at bounding box center [26, 90] width 29 height 29
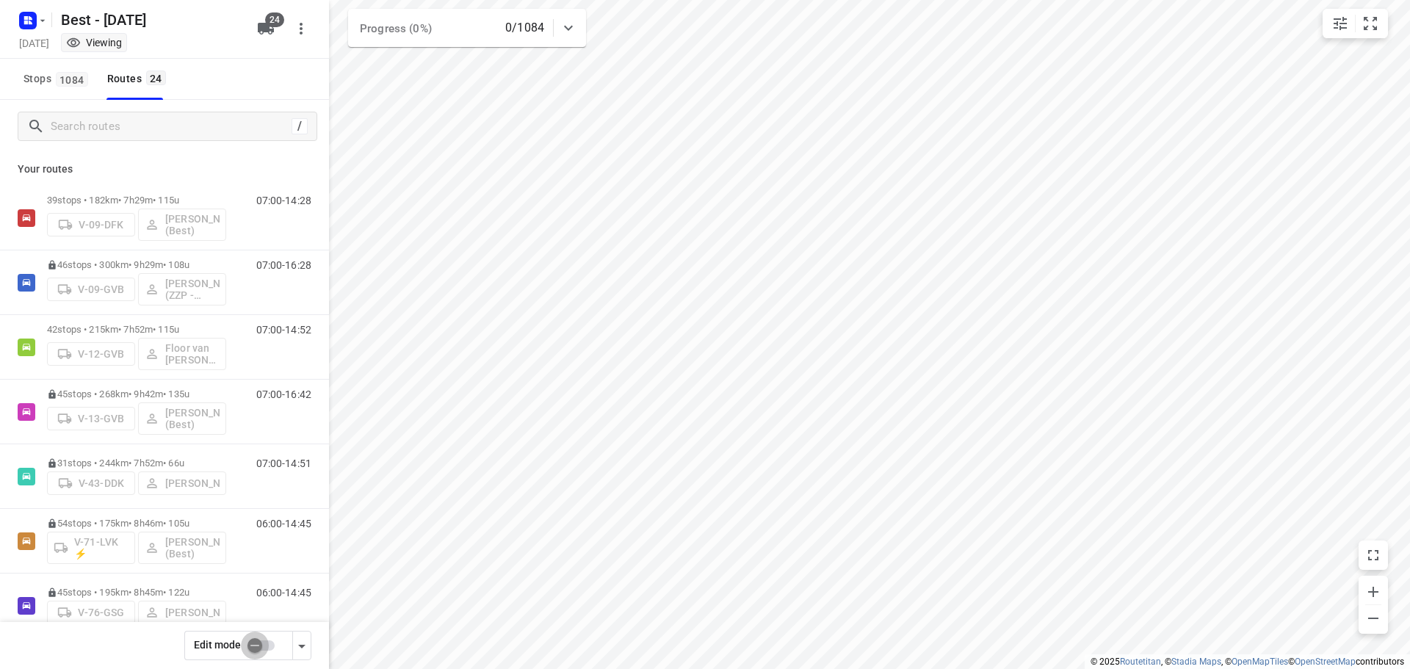
click at [261, 646] on input "checkbox" at bounding box center [255, 646] width 84 height 28
checkbox input "false"
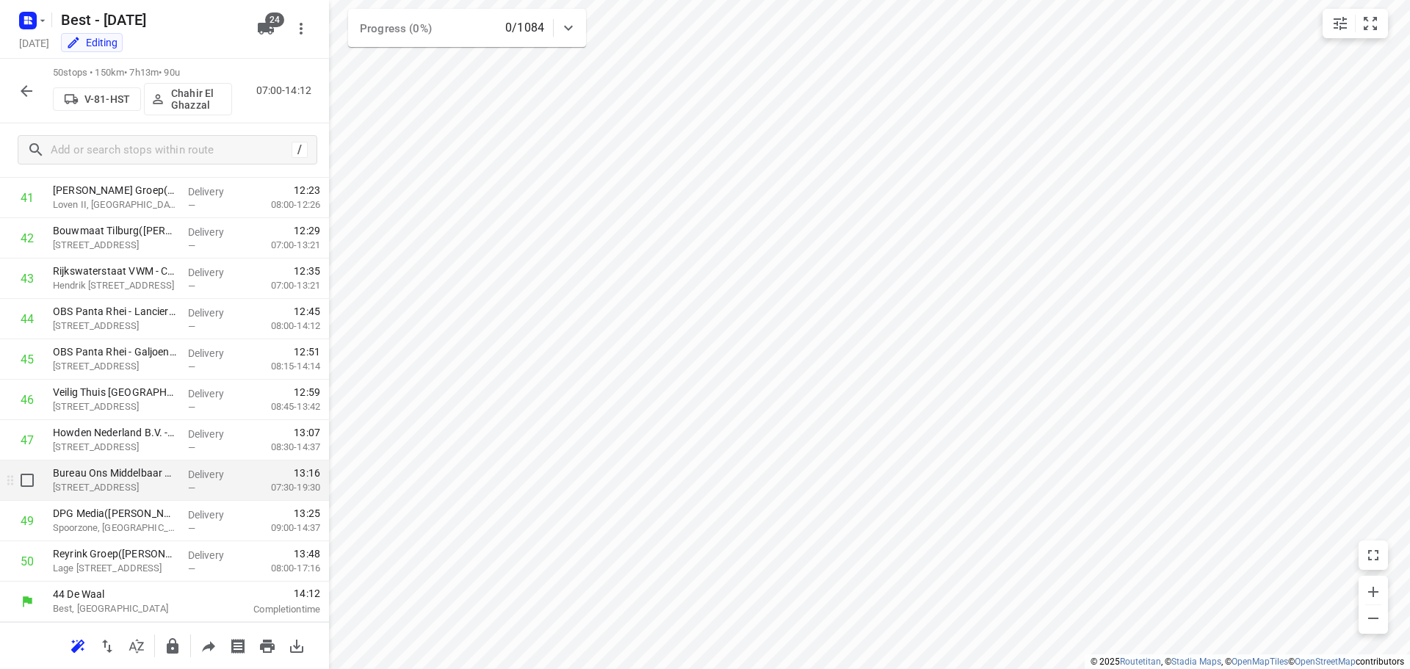
click at [154, 483] on p "[STREET_ADDRESS]" at bounding box center [114, 487] width 123 height 15
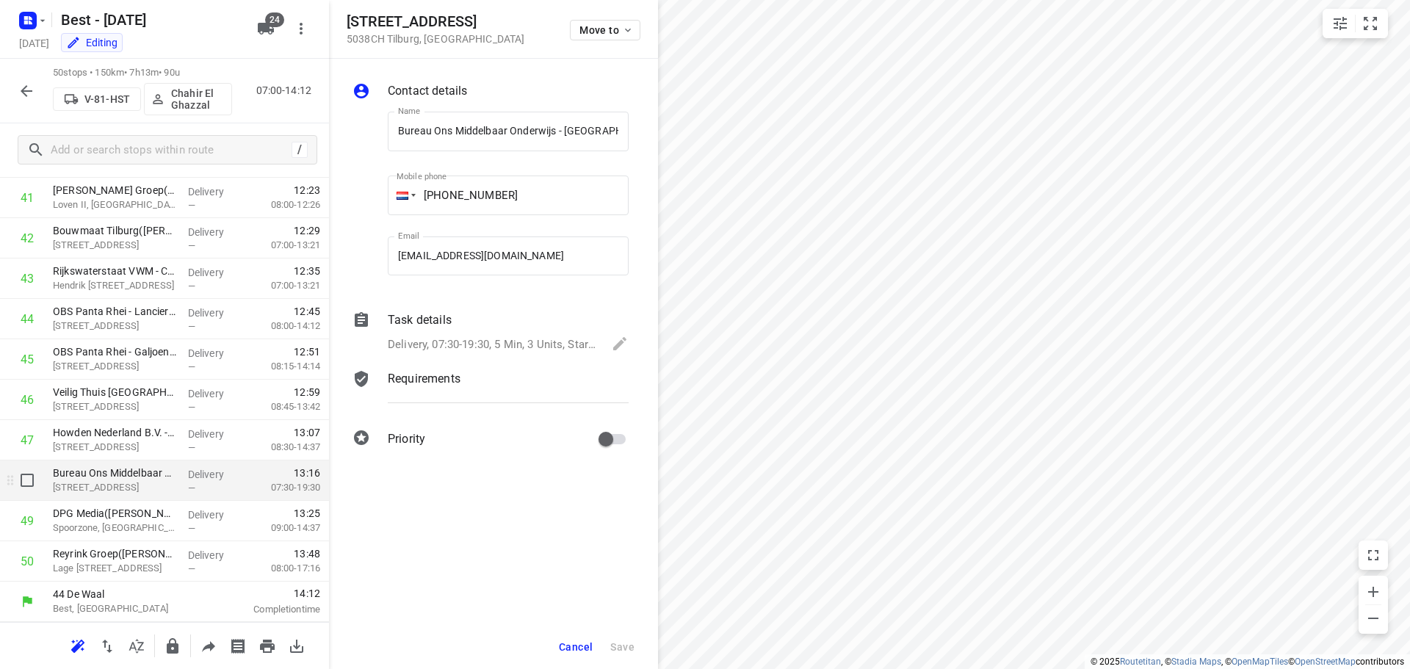
scroll to position [0, 59]
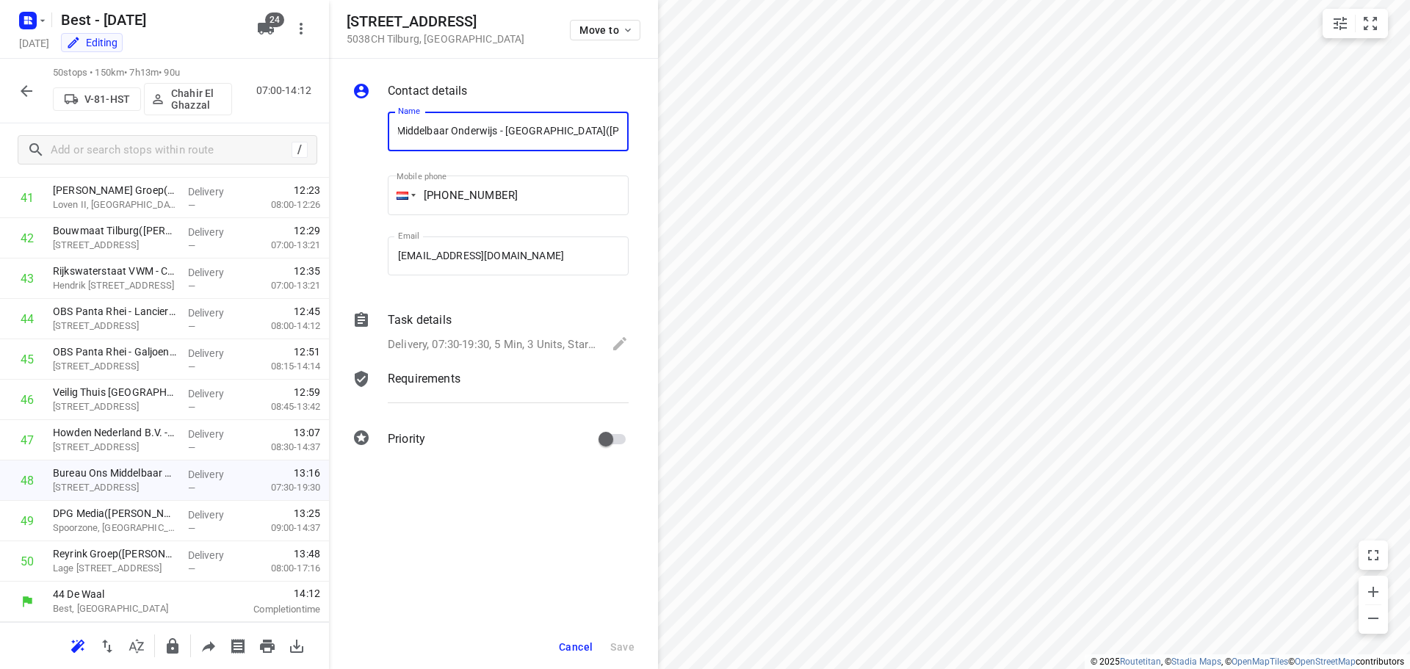
click at [494, 335] on div "Delivery, 07:30-19:30, 5 Min, 3 Units, Startdatum maandag **[DATE].** Welkom bi…" at bounding box center [508, 345] width 241 height 21
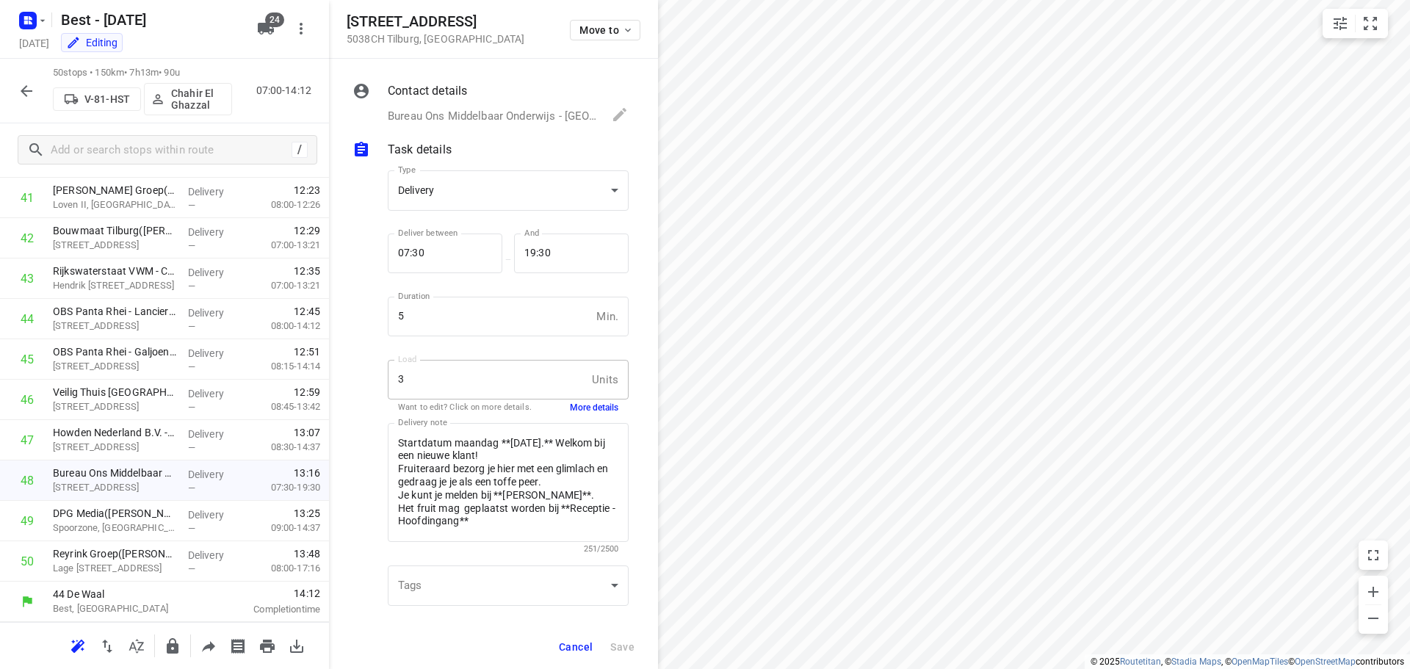
click at [572, 403] on button "More details" at bounding box center [594, 408] width 48 height 12
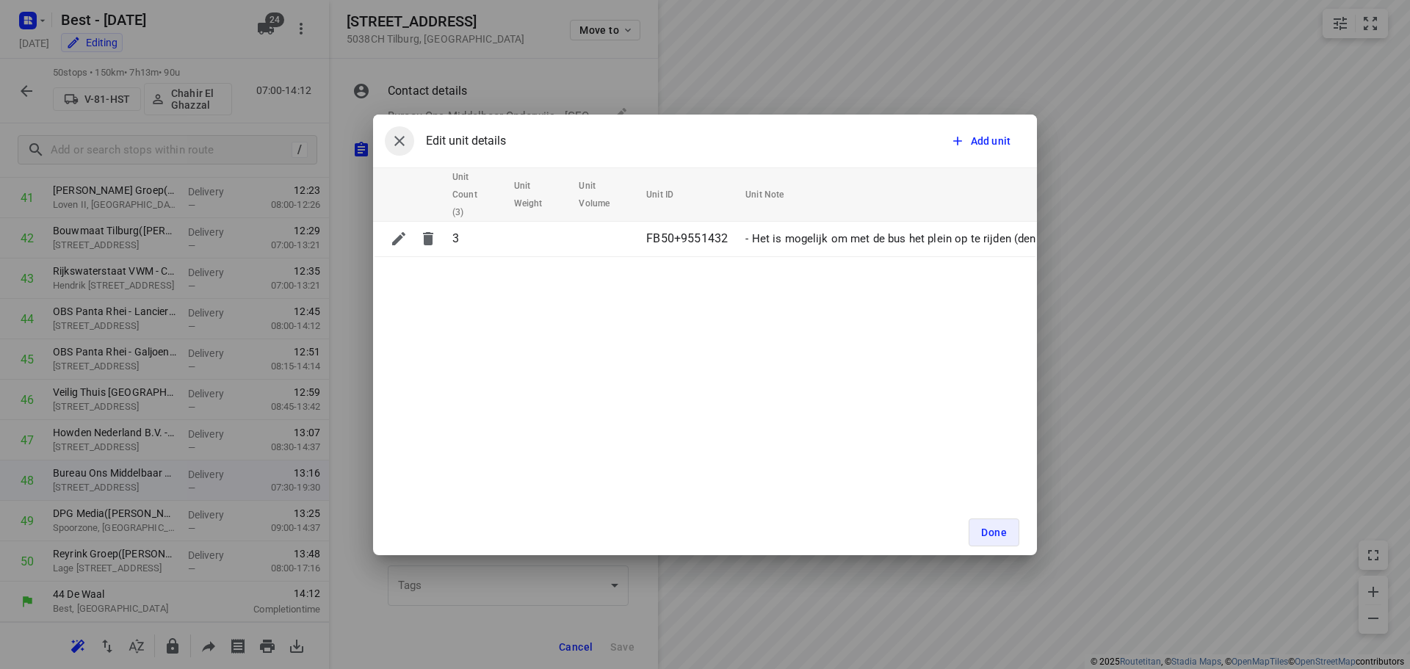
click at [408, 147] on button "button" at bounding box center [399, 140] width 29 height 29
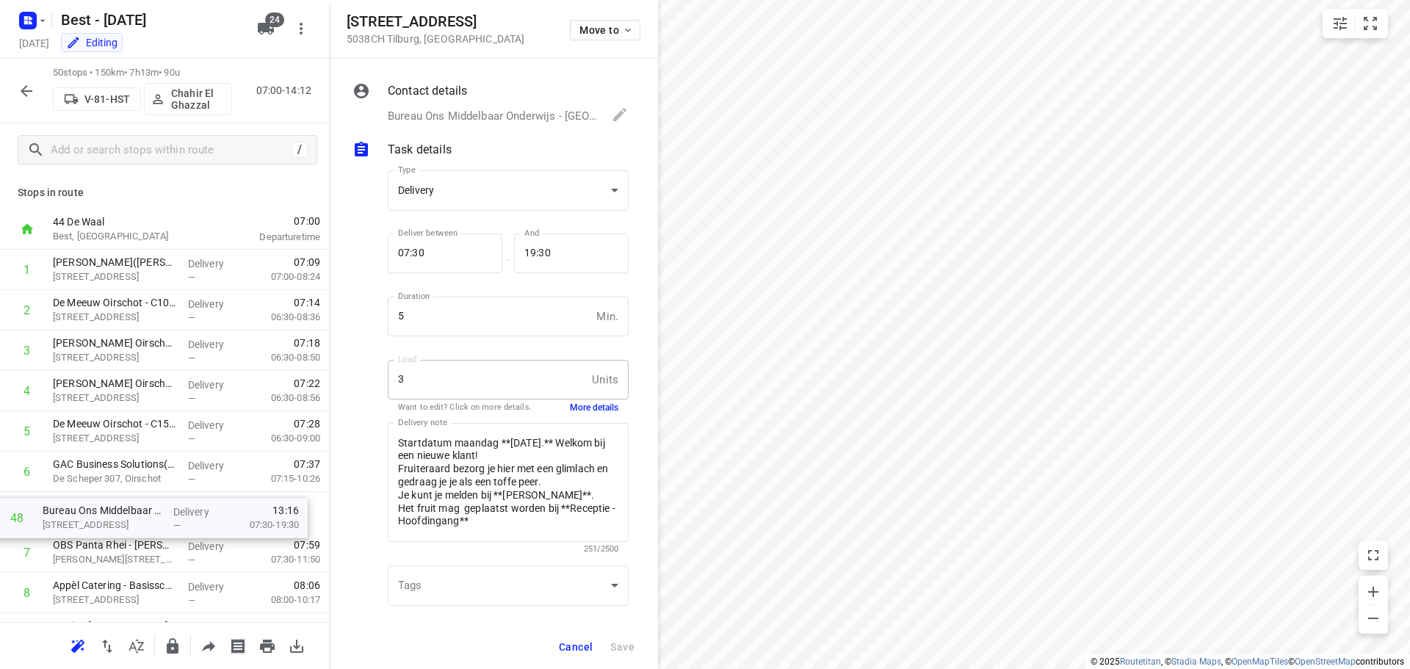
scroll to position [10, 0]
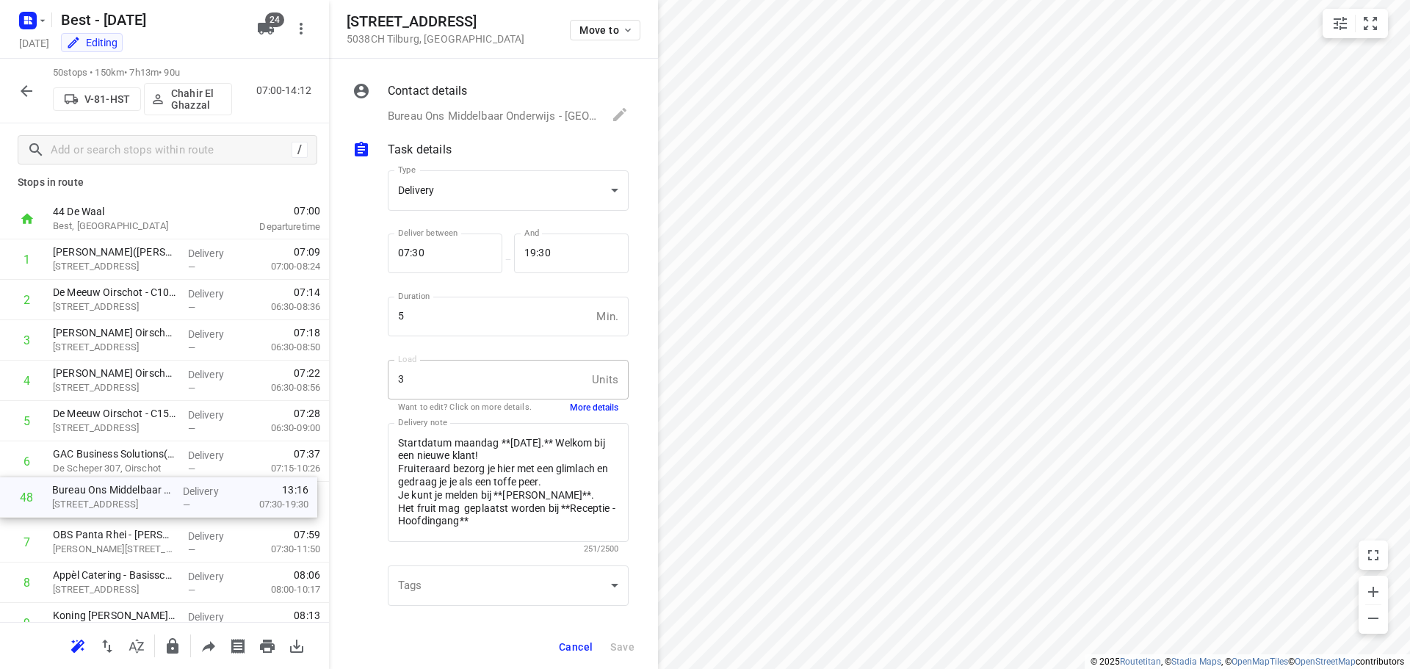
drag, startPoint x: 106, startPoint y: 494, endPoint x: 105, endPoint y: 505, distance: 11.0
click at [569, 642] on span "Cancel" at bounding box center [576, 647] width 34 height 12
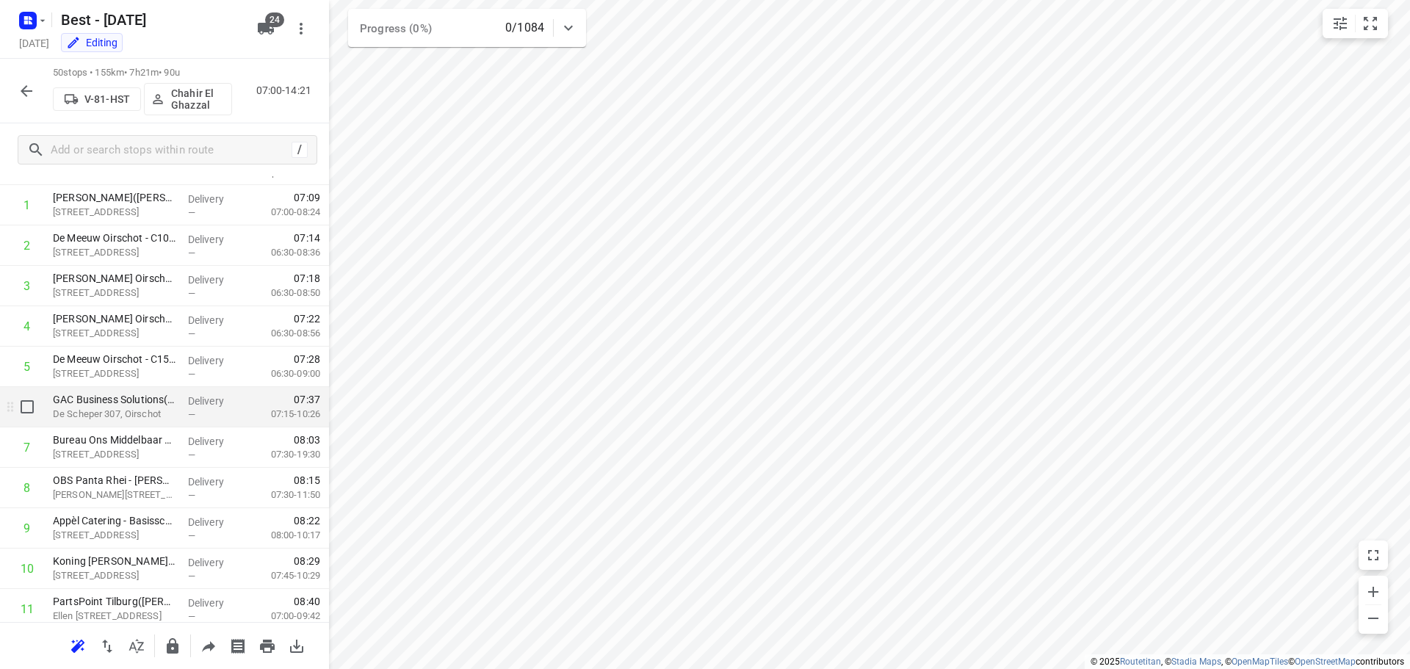
scroll to position [84, 0]
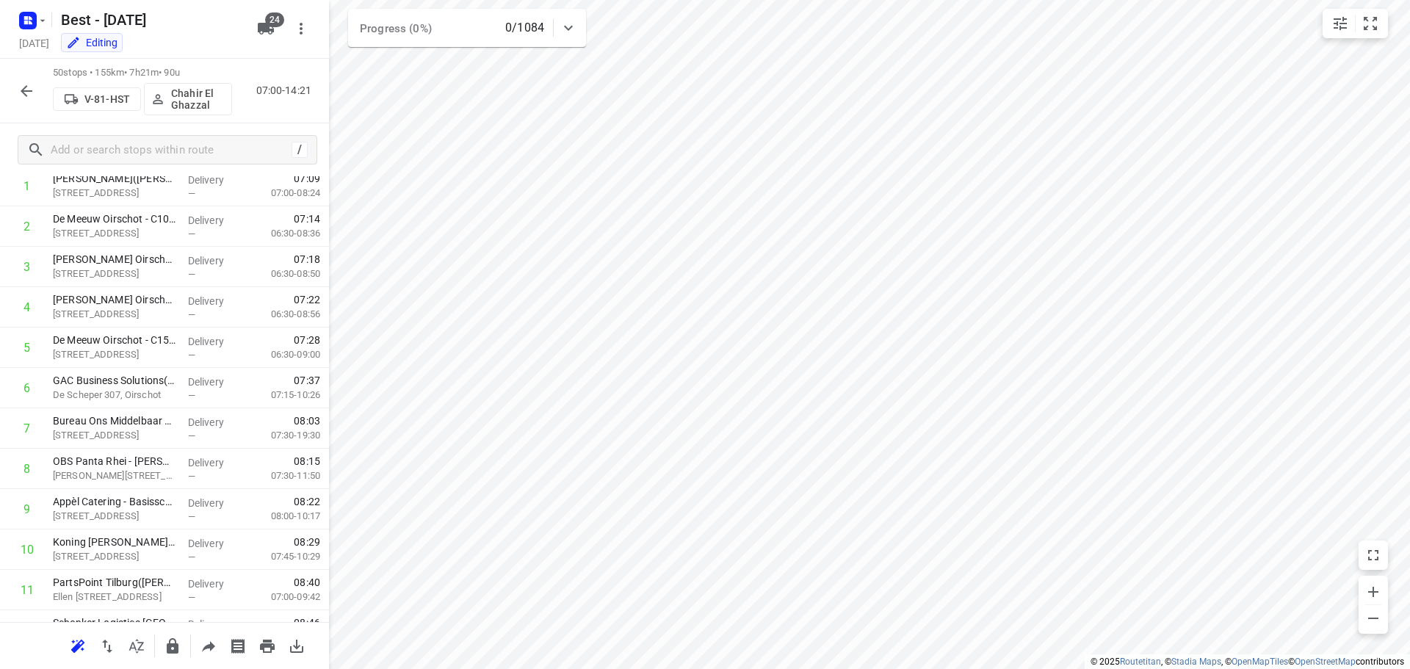
click at [29, 92] on icon "button" at bounding box center [27, 91] width 18 height 18
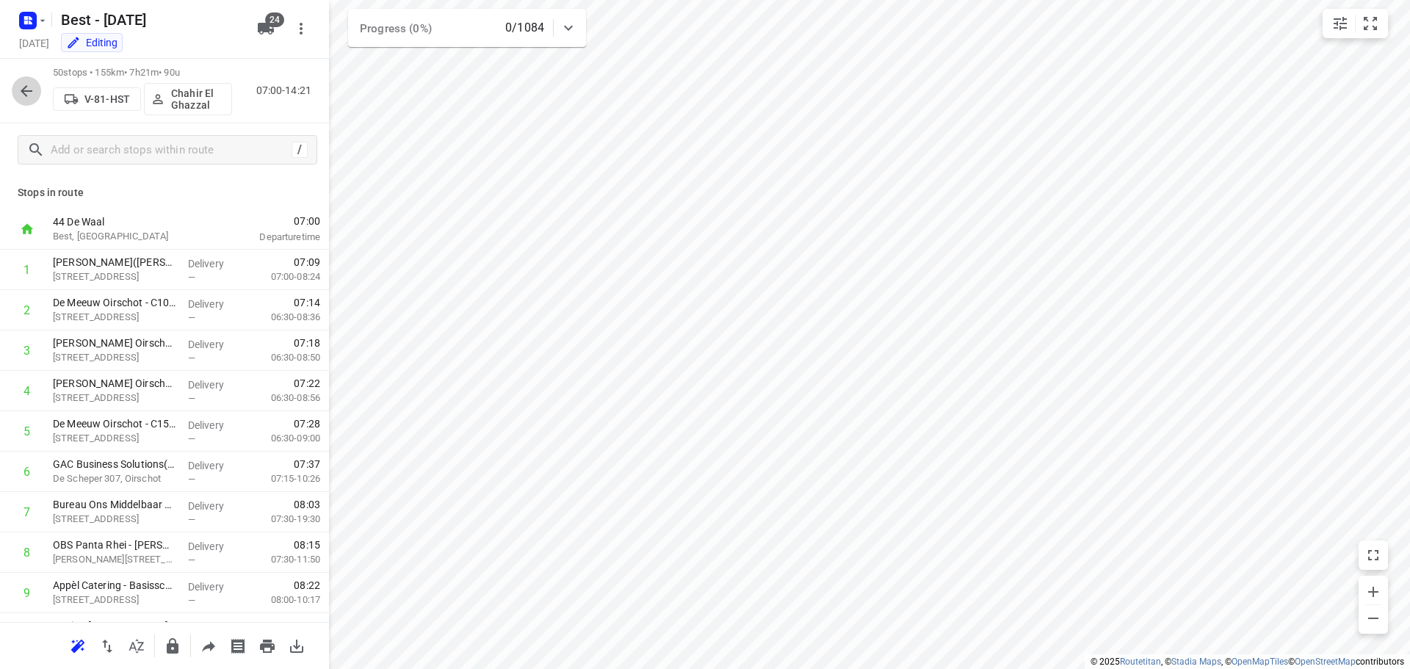
click at [23, 84] on icon "button" at bounding box center [27, 91] width 18 height 18
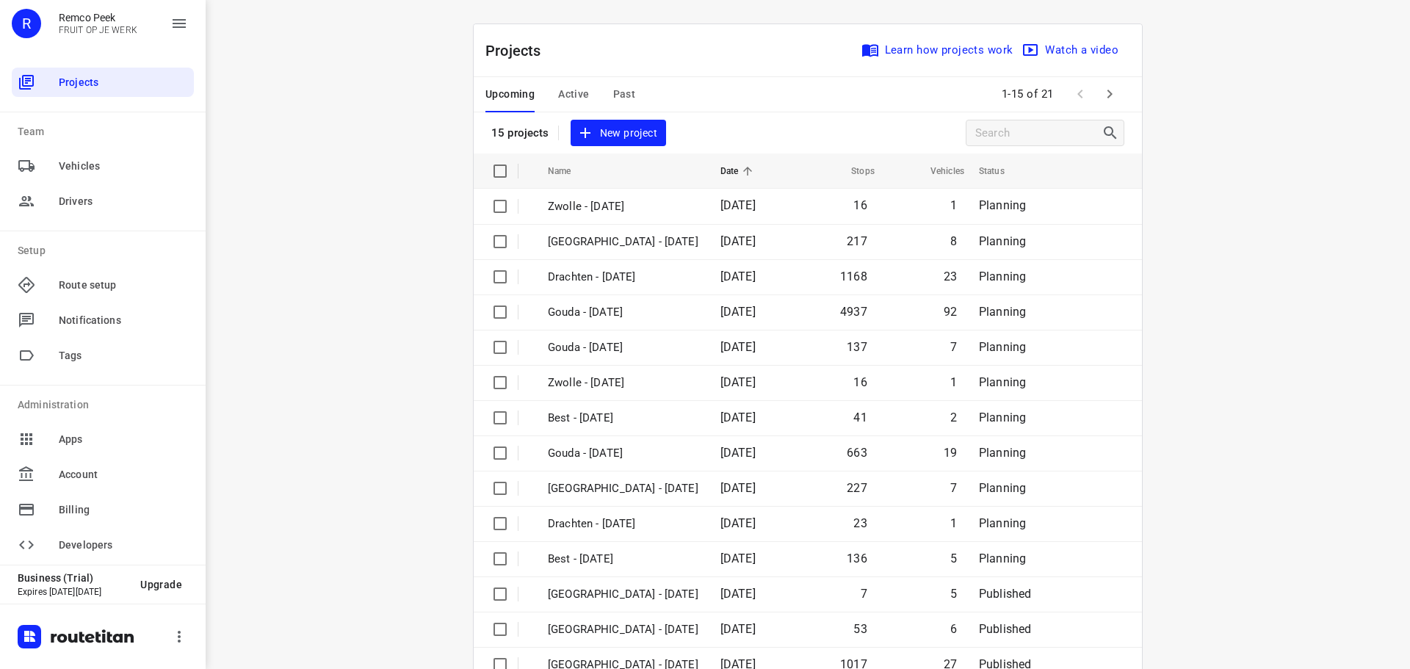
click at [614, 92] on span "Past" at bounding box center [624, 94] width 23 height 18
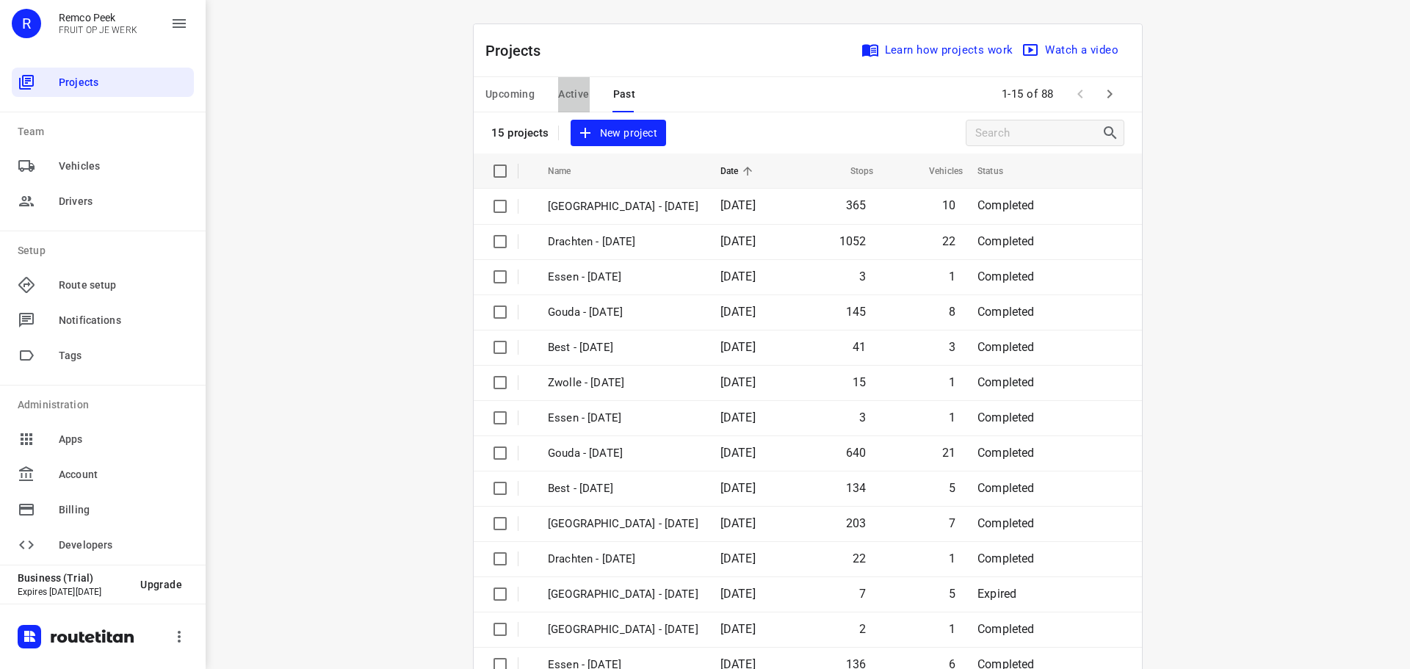
click at [561, 94] on span "Active" at bounding box center [573, 94] width 31 height 18
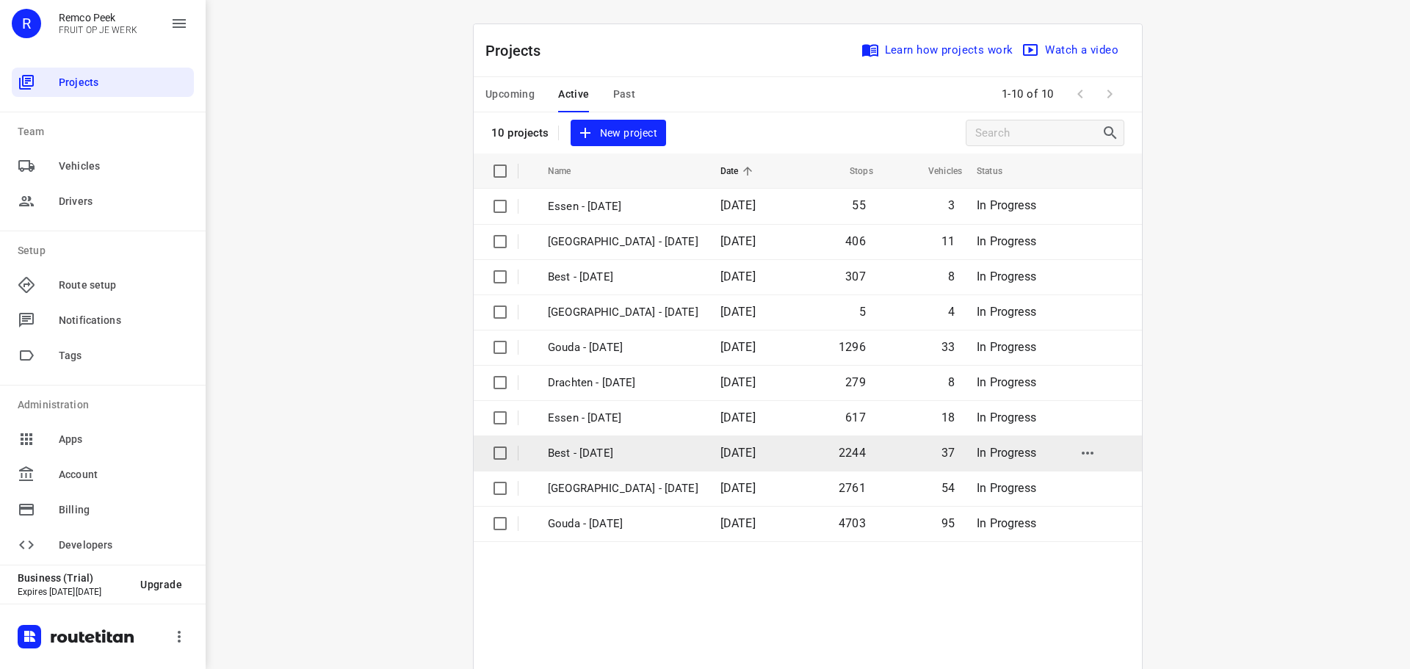
click at [585, 452] on p "Best - [DATE]" at bounding box center [623, 453] width 151 height 17
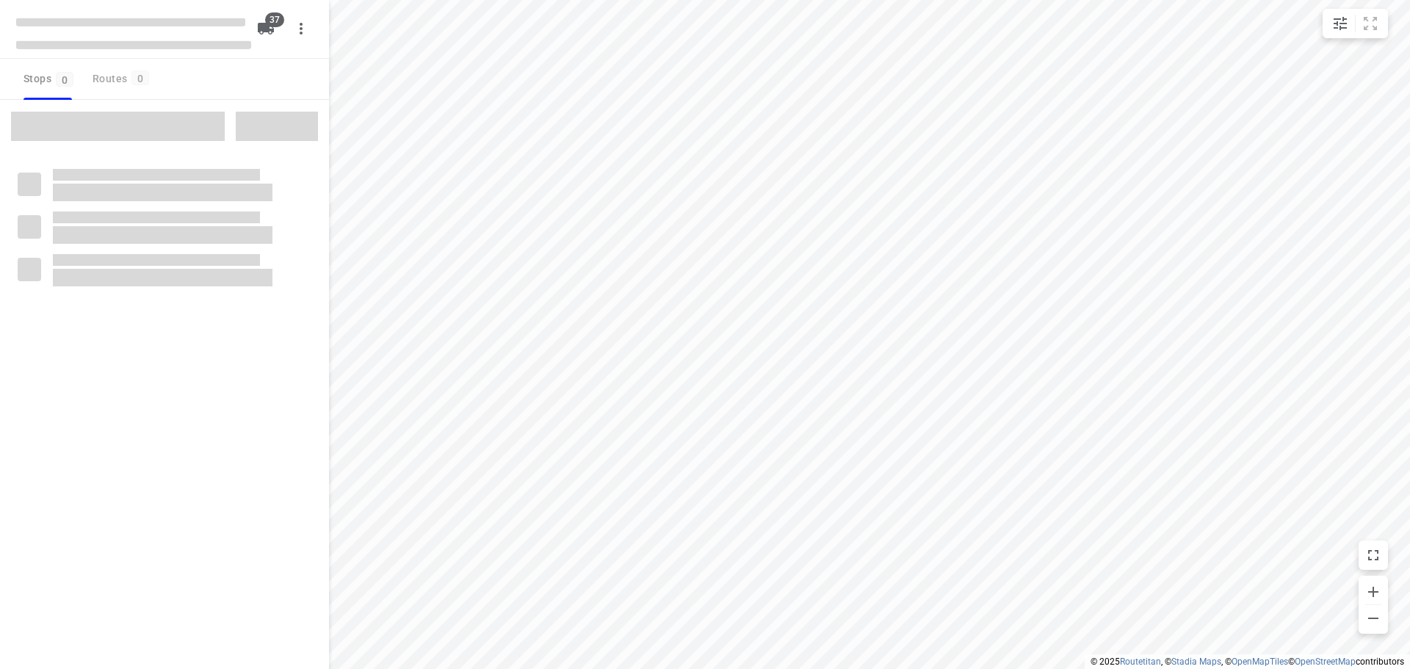
type input "distance"
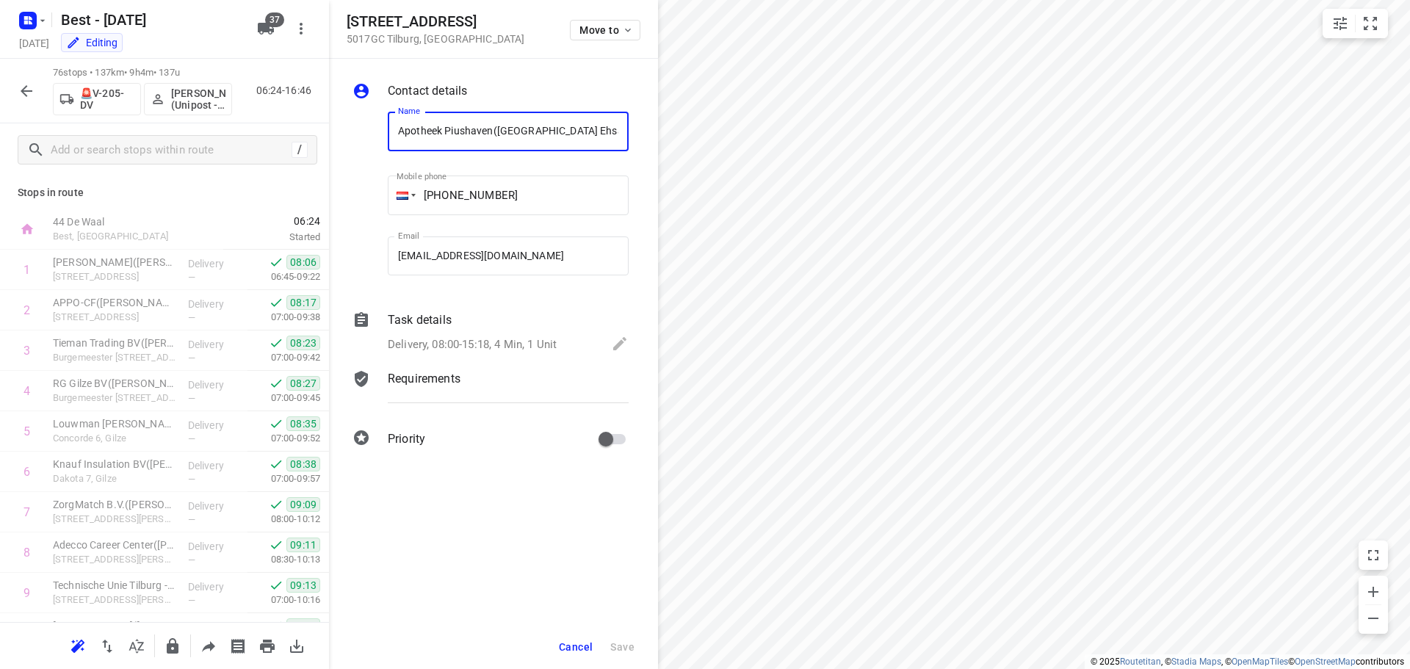
click at [577, 653] on button "Cancel" at bounding box center [576, 647] width 46 height 26
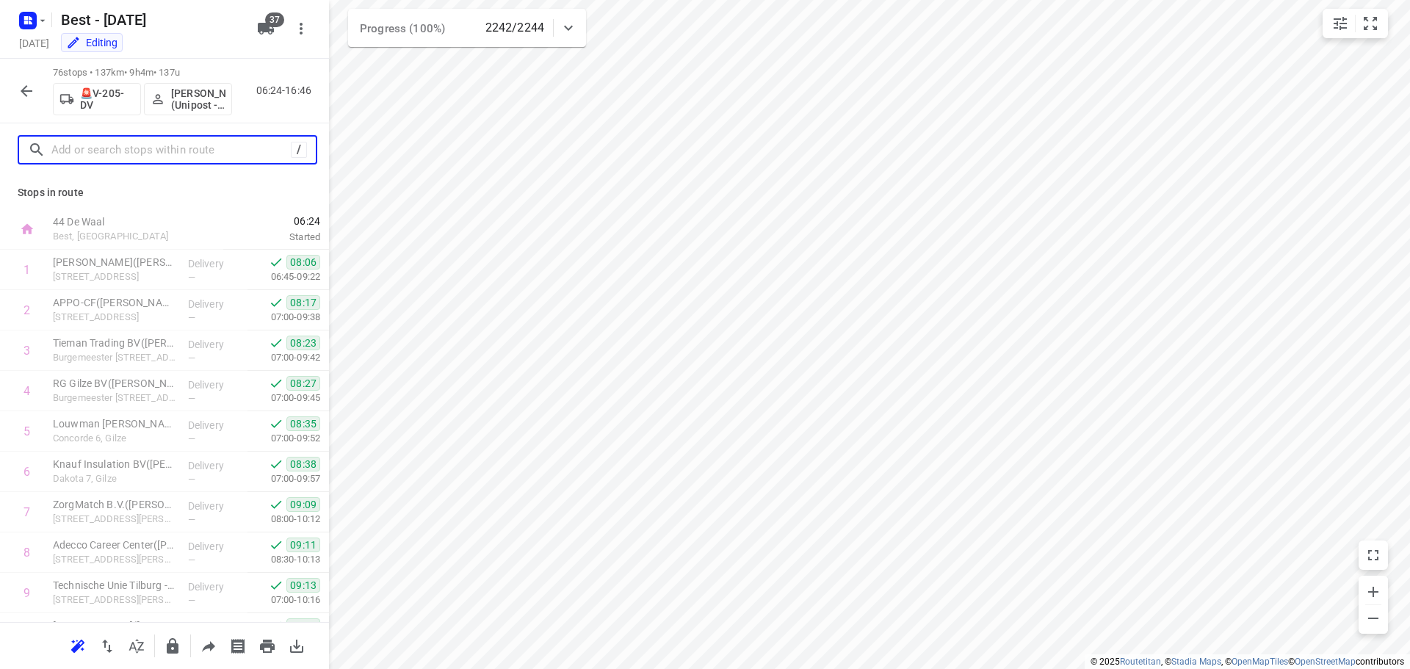
click at [176, 154] on input "text" at bounding box center [170, 150] width 239 height 23
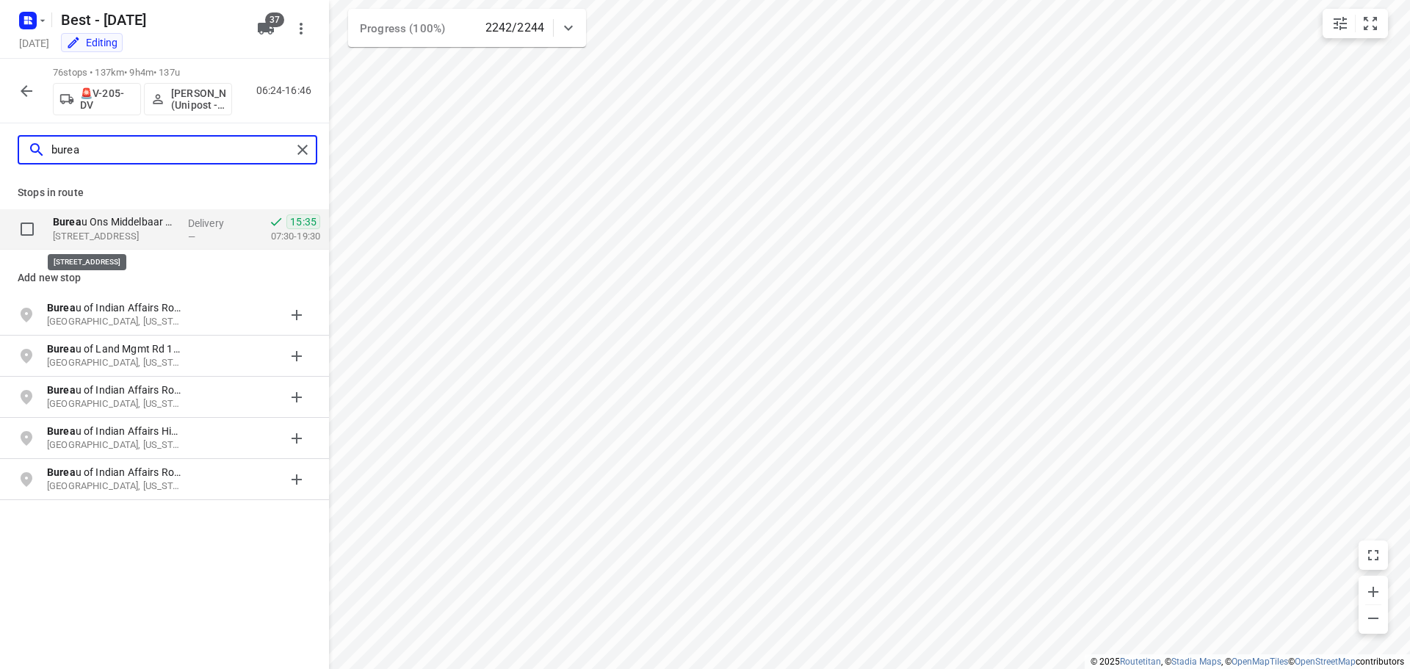
type input "burea"
click at [129, 230] on p "[STREET_ADDRESS]" at bounding box center [114, 236] width 123 height 15
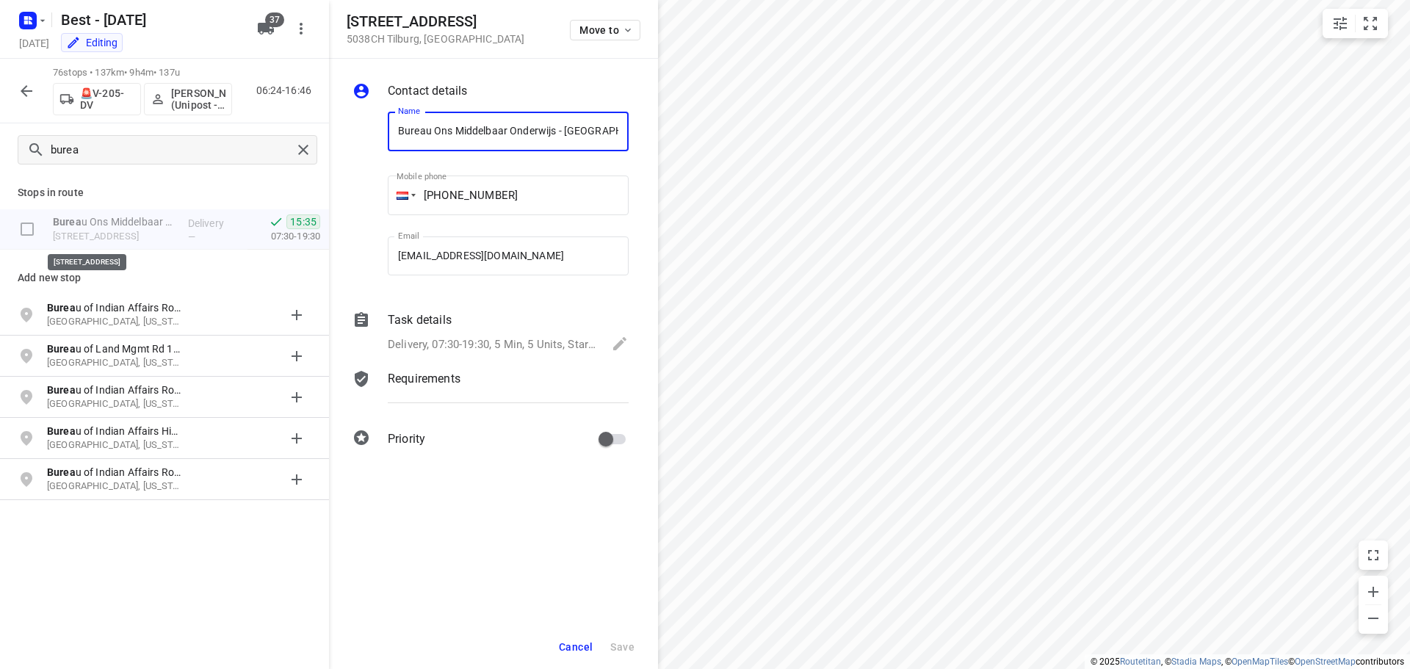
scroll to position [0, 59]
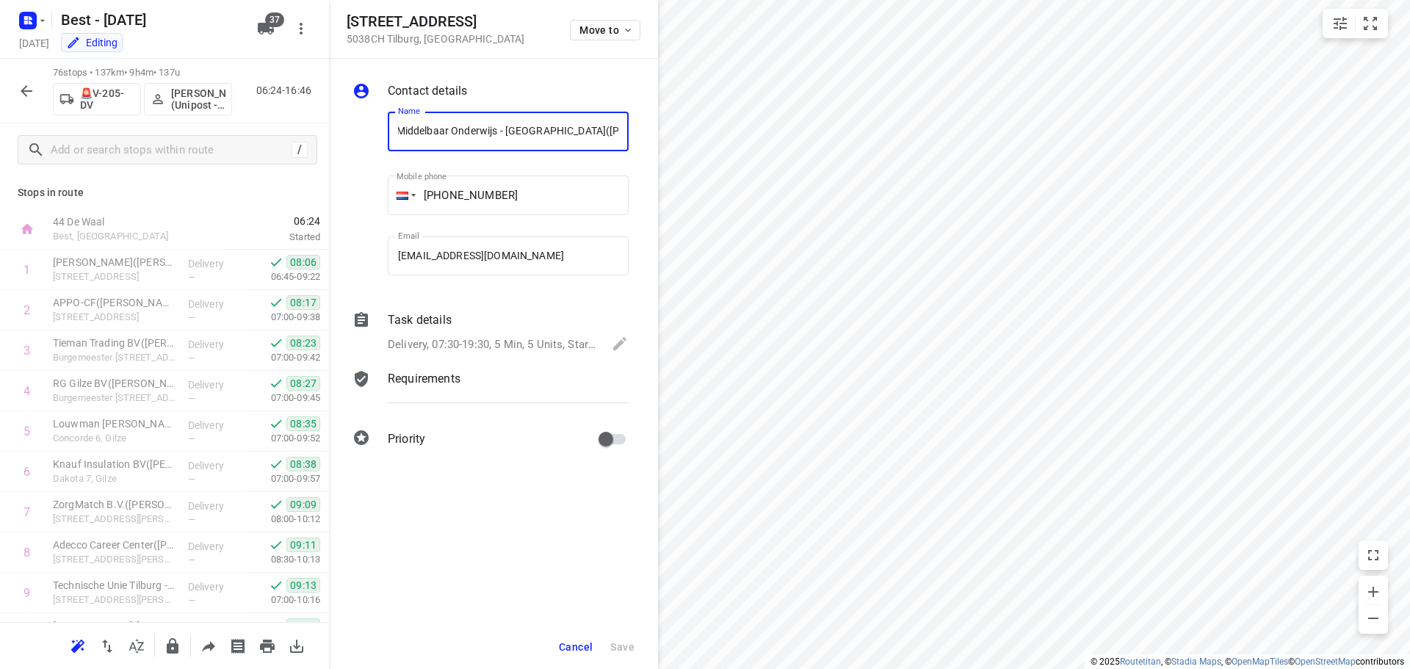
click at [581, 646] on span "Cancel" at bounding box center [576, 647] width 34 height 12
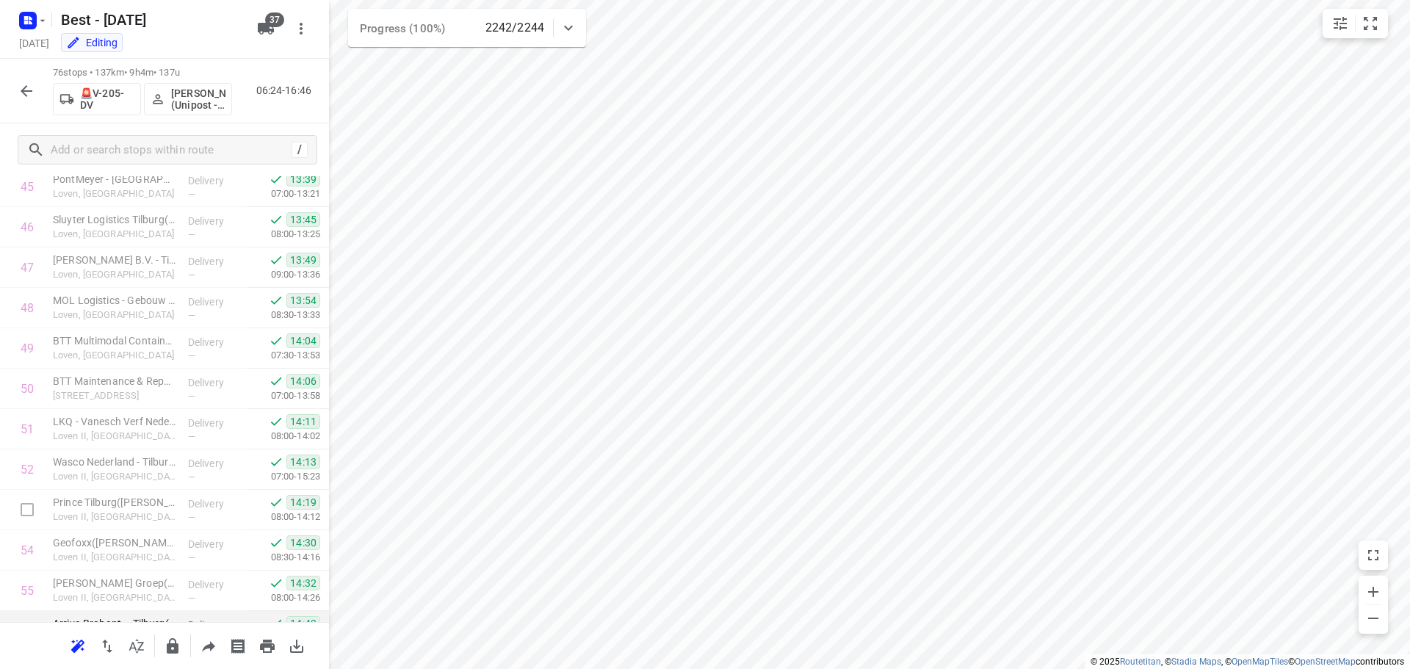
scroll to position [1983, 0]
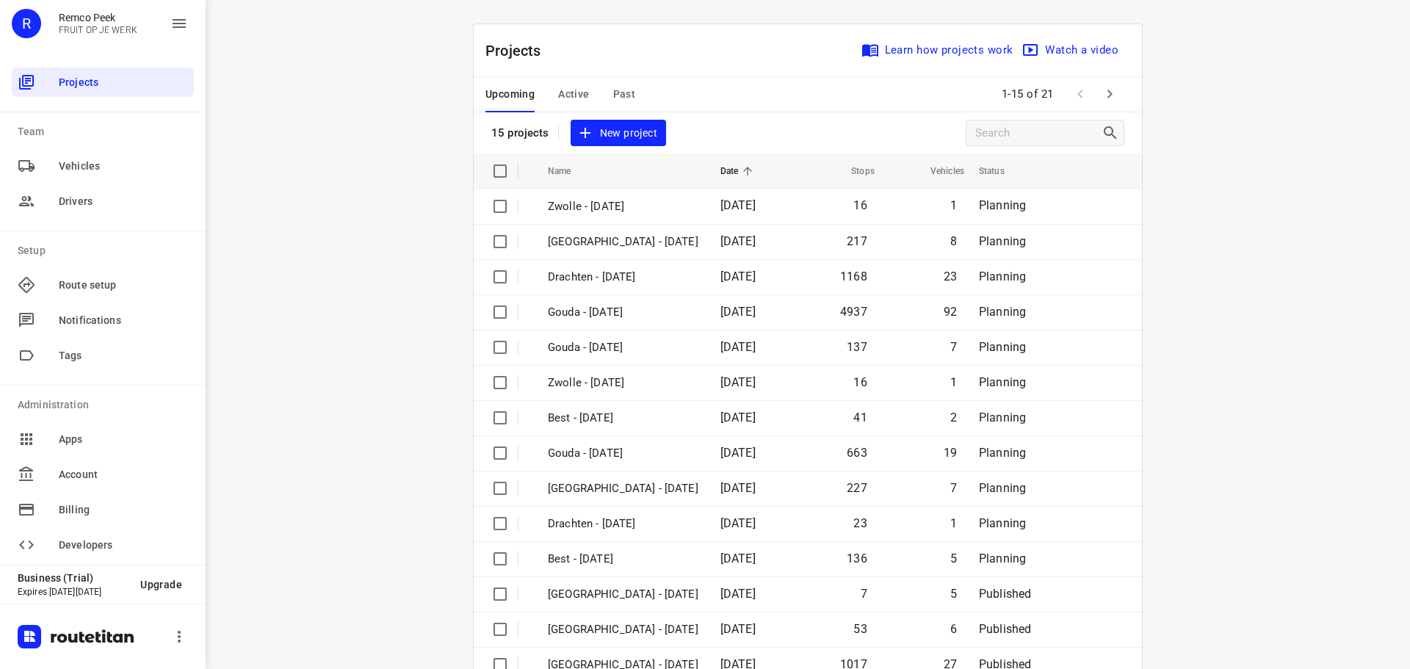
click at [335, 215] on div "i © 2025 Routetitan , © Stadia Maps , © OpenMapTiles © OpenStreetMap contributo…" at bounding box center [808, 334] width 1205 height 669
